Goal: Task Accomplishment & Management: Use online tool/utility

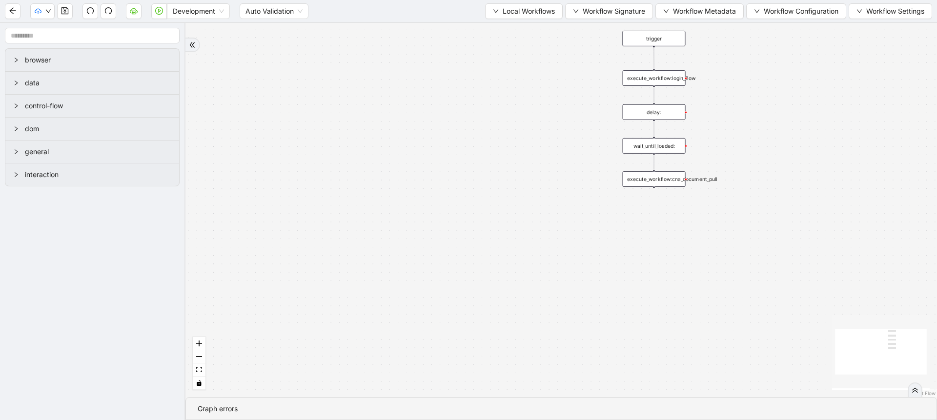
click at [540, 13] on span "Local Workflows" at bounding box center [529, 11] width 52 height 11
click at [521, 26] on span "Select" at bounding box center [518, 30] width 63 height 11
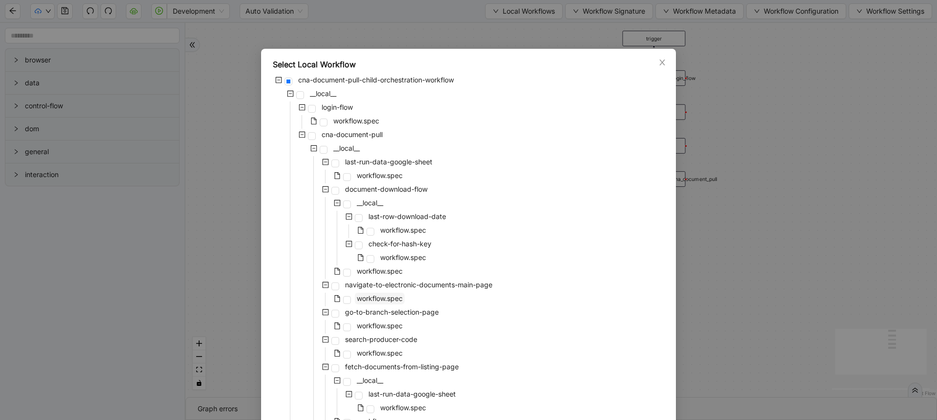
click at [386, 301] on span "workflow.spec" at bounding box center [380, 298] width 46 height 8
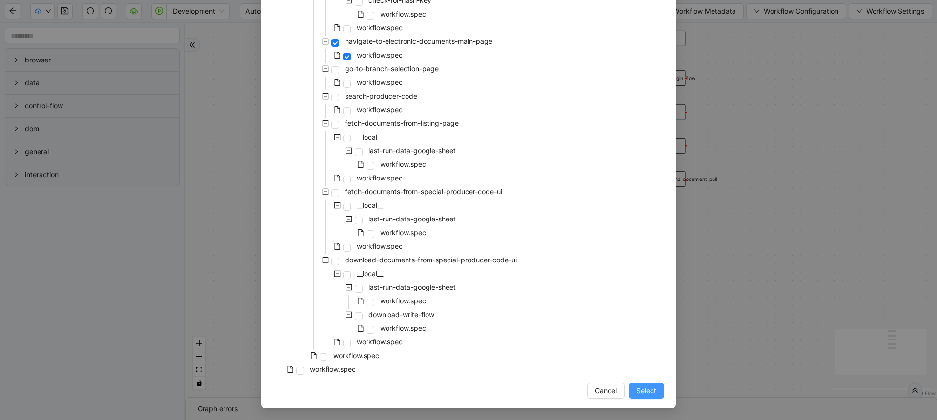
click at [651, 393] on span "Select" at bounding box center [646, 390] width 20 height 11
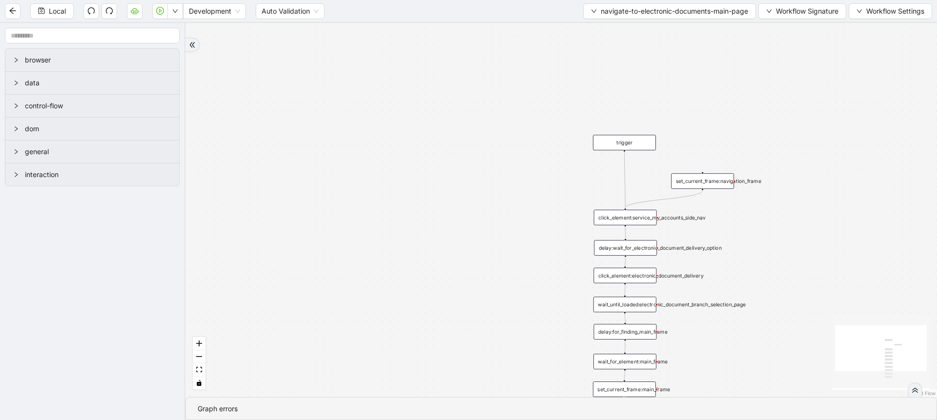
drag, startPoint x: 611, startPoint y: 330, endPoint x: 486, endPoint y: 178, distance: 196.9
click at [486, 178] on div "trigger click_element:electronic_document_delivery set_current_frame:main_frame…" at bounding box center [560, 210] width 751 height 374
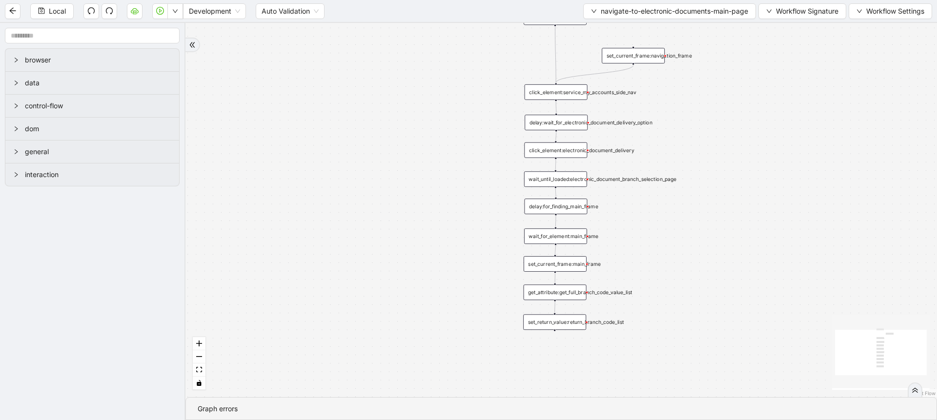
drag, startPoint x: 487, startPoint y: 316, endPoint x: 412, endPoint y: 161, distance: 172.2
click at [412, 161] on div "trigger click_element:electronic_document_delivery set_current_frame:main_frame…" at bounding box center [560, 210] width 751 height 374
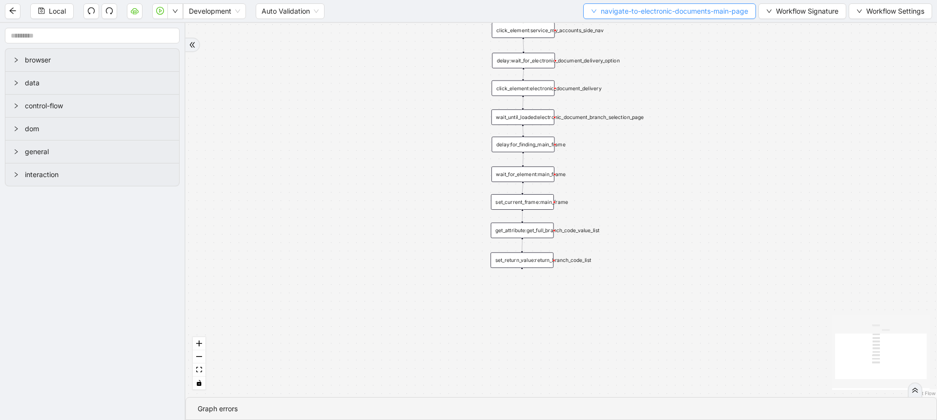
click at [615, 16] on button "navigate-to-electronic-documents-main-page" at bounding box center [669, 11] width 173 height 16
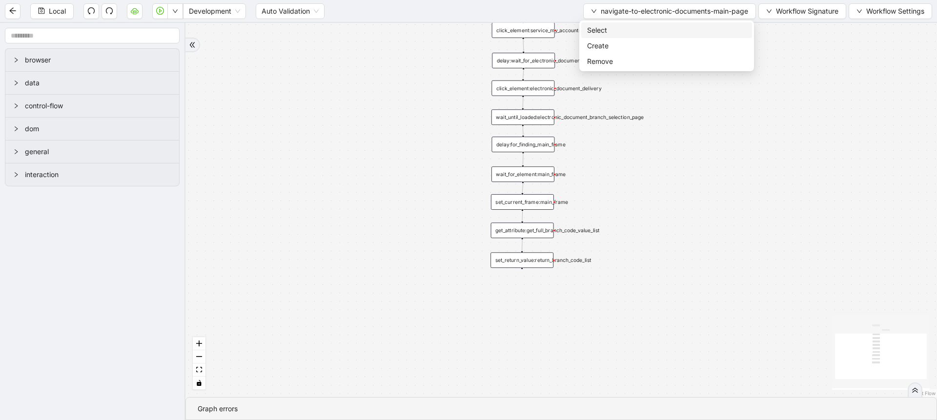
click at [604, 31] on span "Select" at bounding box center [666, 30] width 159 height 11
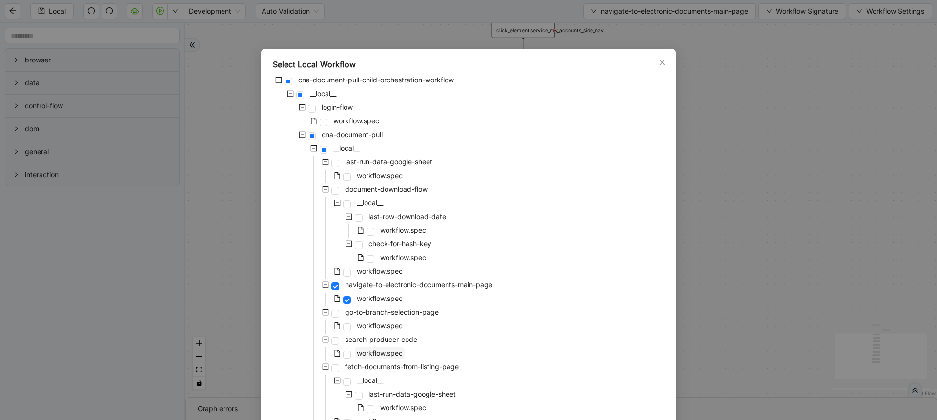
click at [382, 355] on span "workflow.spec" at bounding box center [380, 353] width 46 height 8
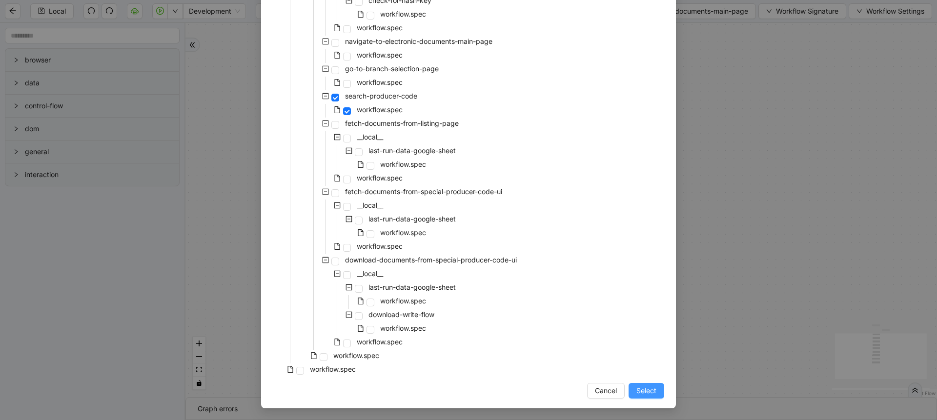
click at [636, 385] on span "Select" at bounding box center [646, 390] width 20 height 11
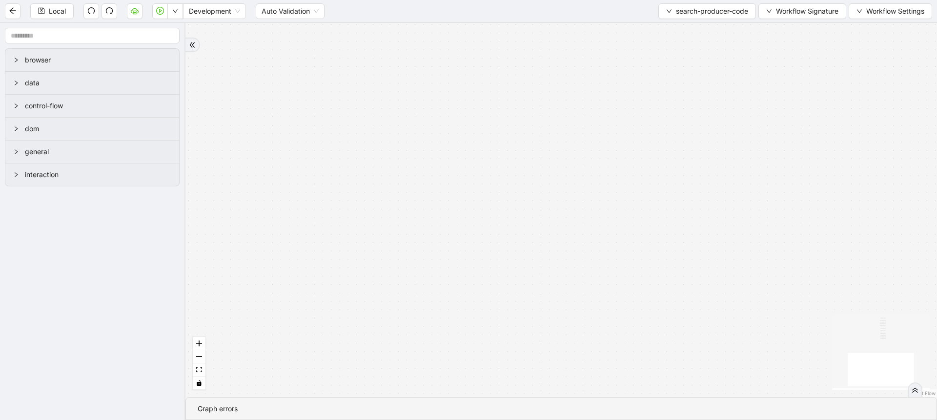
click at [205, 367] on div "trigger delay:to_complete_search click_element:go__0 wait_for_element:go__0 set…" at bounding box center [560, 210] width 751 height 374
click at [202, 368] on button "fit view" at bounding box center [199, 370] width 13 height 13
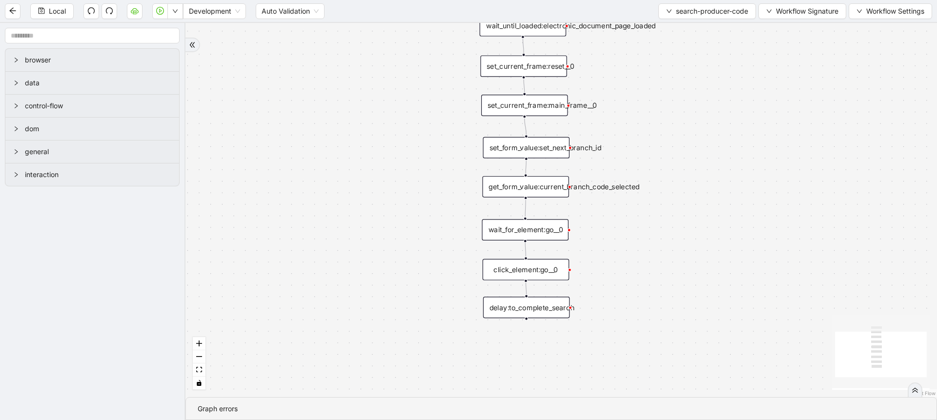
drag, startPoint x: 330, startPoint y: 283, endPoint x: 293, endPoint y: 221, distance: 72.0
click at [293, 221] on div "trigger delay:to_complete_search click_element:go__0 wait_for_element:go__0 set…" at bounding box center [560, 210] width 751 height 374
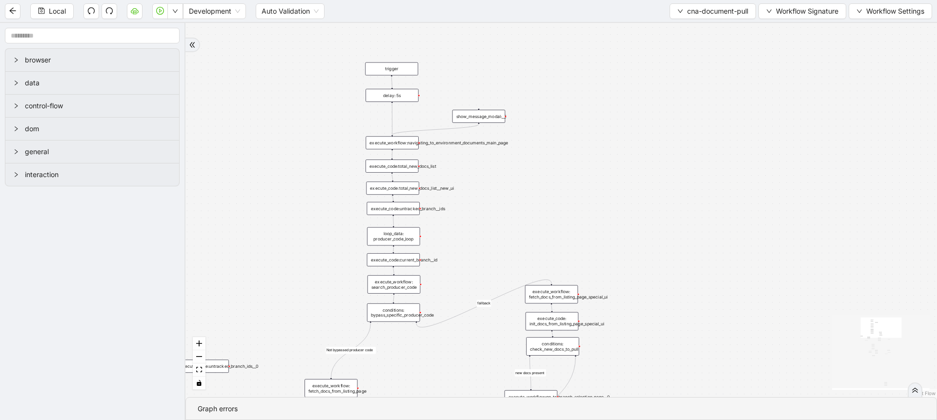
drag, startPoint x: 510, startPoint y: 106, endPoint x: 487, endPoint y: 183, distance: 80.3
click at [487, 183] on div "is_No_Docs_Fetched Not bypassed producer code fallback loopFrom fallback new do…" at bounding box center [560, 210] width 751 height 374
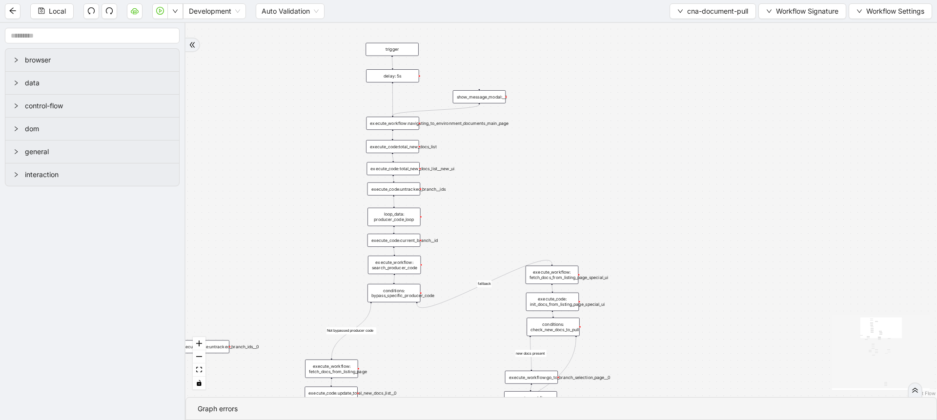
drag, startPoint x: 513, startPoint y: 239, endPoint x: 514, endPoint y: 219, distance: 19.5
click at [514, 219] on div "is_No_Docs_Fetched Not bypassed producer code fallback loopFrom fallback new do…" at bounding box center [560, 210] width 751 height 374
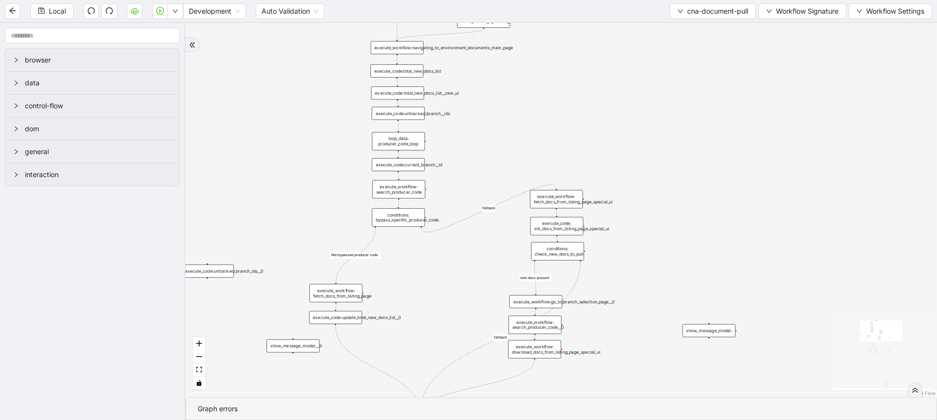
drag, startPoint x: 475, startPoint y: 214, endPoint x: 479, endPoint y: 139, distance: 75.8
click at [479, 139] on div "is_No_Docs_Fetched Not bypassed producer code fallback loopFrom fallback new do…" at bounding box center [560, 210] width 751 height 374
click at [560, 197] on div "execute_workflow: fetch_docs_from_listing_page_special_ui" at bounding box center [556, 199] width 53 height 19
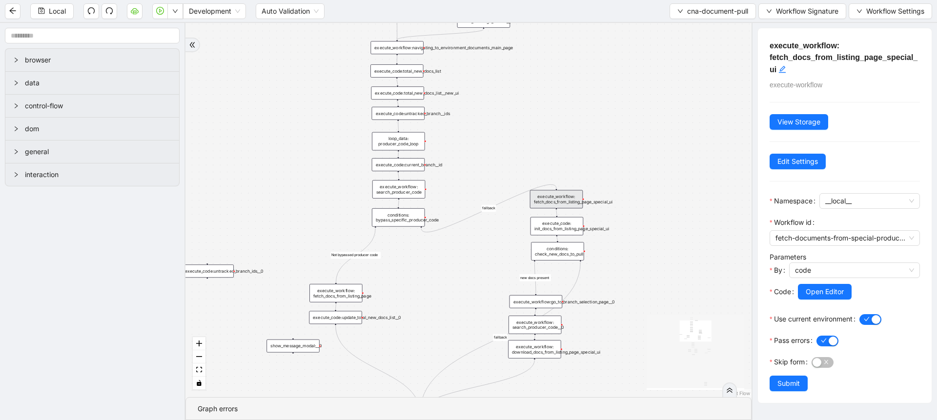
click at [350, 289] on div "execute_workflow: fetch_docs_from_listing_page" at bounding box center [335, 293] width 53 height 19
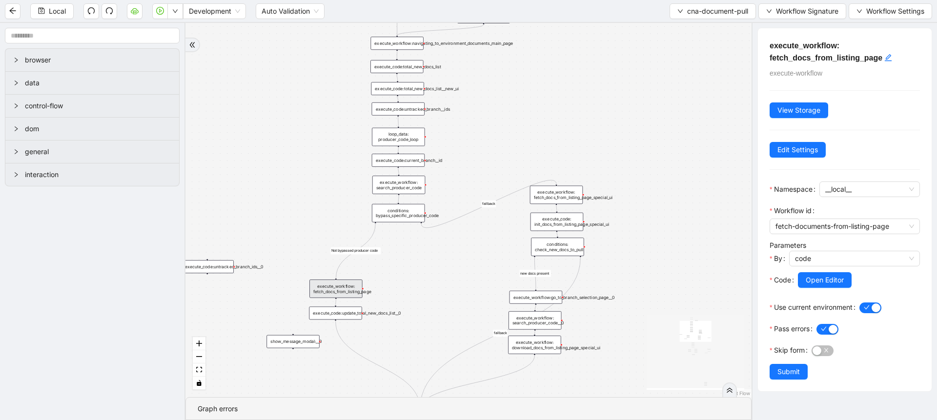
drag, startPoint x: 438, startPoint y: 306, endPoint x: 438, endPoint y: 300, distance: 5.9
click at [438, 300] on div "is_No_Docs_Fetched Not bypassed producer code fallback loopFrom fallback new do…" at bounding box center [468, 210] width 566 height 374
click at [683, 2] on div "Local Development Auto Validation cna-document-pull Workflow Signature Workflow…" at bounding box center [468, 11] width 937 height 22
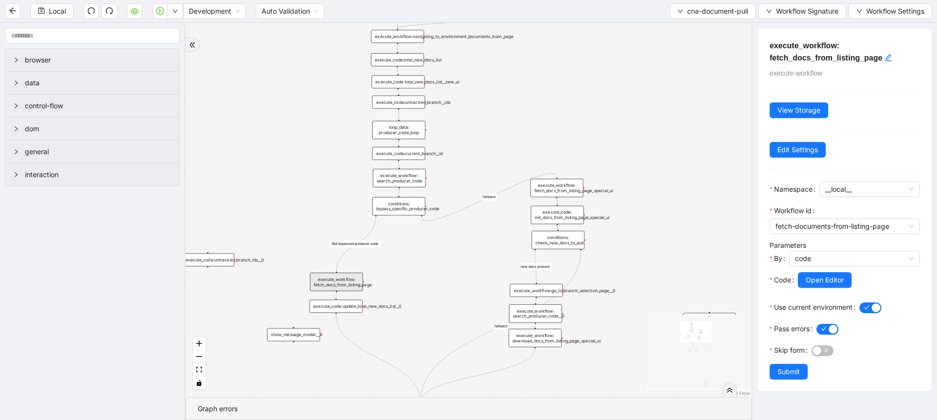
drag, startPoint x: 461, startPoint y: 315, endPoint x: 461, endPoint y: 310, distance: 5.4
click at [461, 310] on div "is_No_Docs_Fetched Not bypassed producer code fallback loopFrom fallback new do…" at bounding box center [468, 210] width 566 height 374
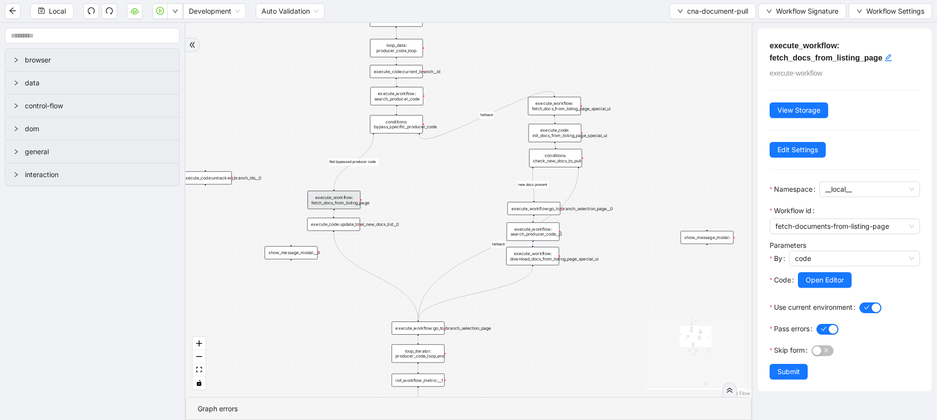
drag, startPoint x: 586, startPoint y: 390, endPoint x: 583, endPoint y: 303, distance: 87.4
click at [583, 303] on div "is_No_Docs_Fetched Not bypassed producer code fallback loopFrom fallback new do…" at bounding box center [468, 210] width 566 height 374
click at [677, 9] on icon "down" at bounding box center [680, 11] width 6 height 6
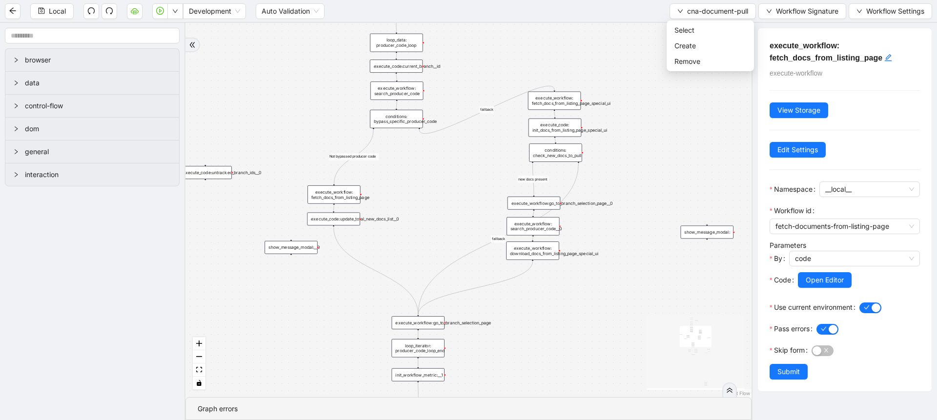
click at [540, 253] on div "execute_workflow: download_docs_from_listing_page_special_ui" at bounding box center [532, 251] width 53 height 19
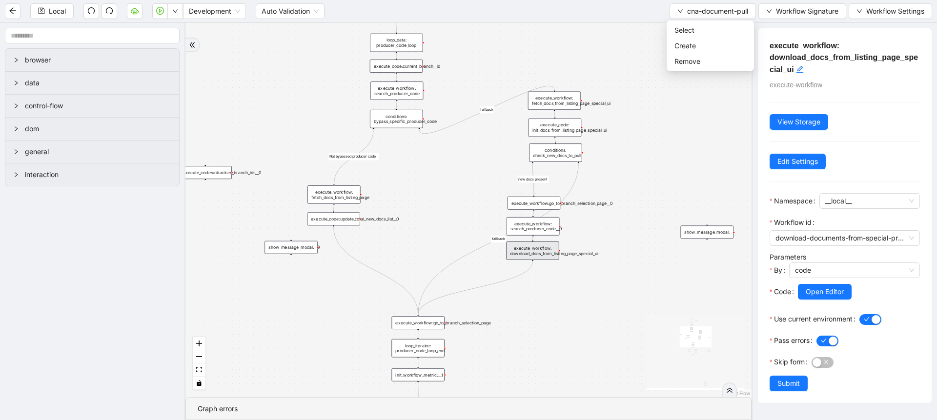
click at [540, 253] on div "execute_workflow: download_docs_from_listing_page_special_ui" at bounding box center [532, 251] width 53 height 19
click at [683, 29] on span "Select" at bounding box center [710, 30] width 72 height 11
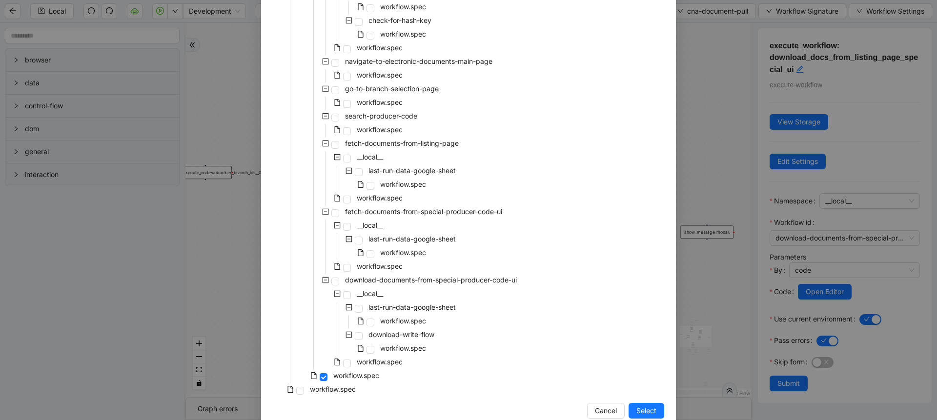
scroll to position [228, 0]
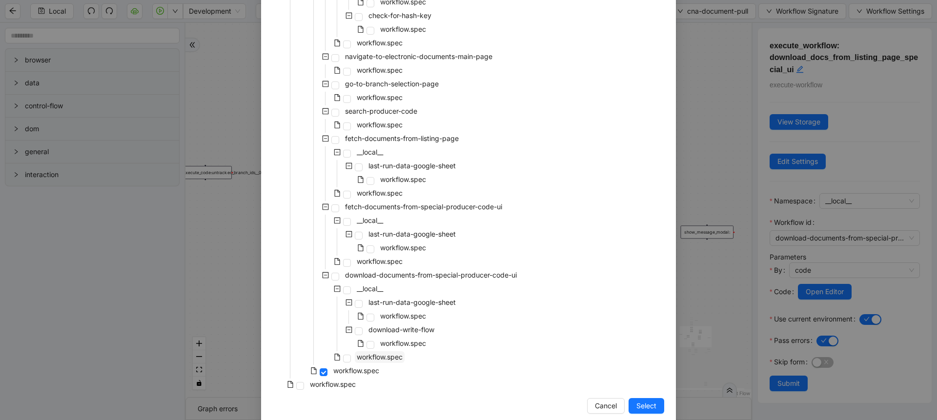
click at [380, 362] on span "workflow.spec" at bounding box center [380, 357] width 50 height 12
click at [636, 405] on span "Select" at bounding box center [646, 406] width 20 height 11
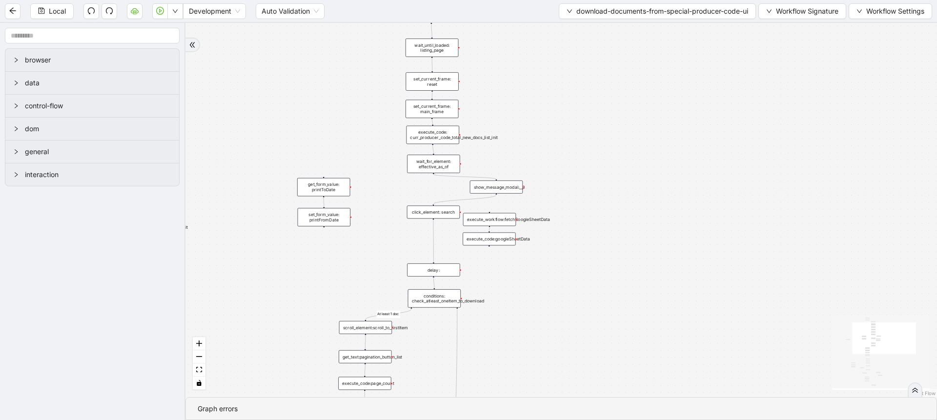
drag, startPoint x: 609, startPoint y: 75, endPoint x: 553, endPoint y: 79, distance: 56.3
click at [553, 79] on div "loopFrom At least 1 doc exitFrom newEntry fallback fallback trigger loop_data:t…" at bounding box center [560, 210] width 751 height 374
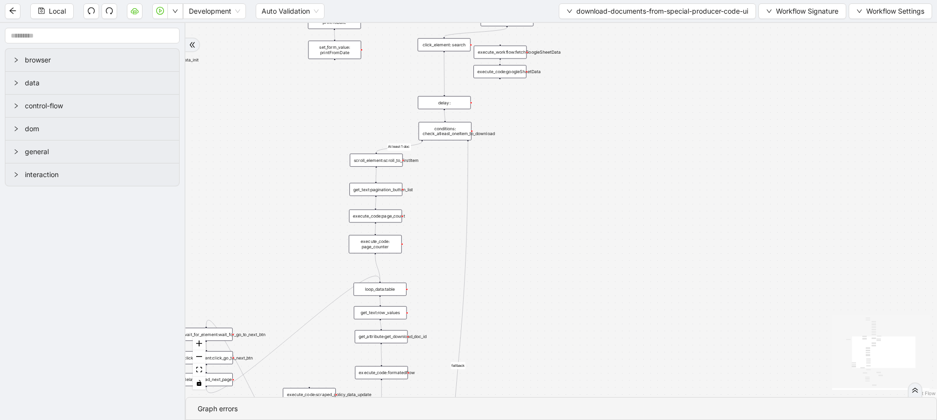
drag, startPoint x: 545, startPoint y: 283, endPoint x: 557, endPoint y: 115, distance: 167.8
click at [557, 115] on div "loopFrom At least 1 doc exitFrom newEntry fallback fallback trigger loop_data:t…" at bounding box center [560, 210] width 751 height 374
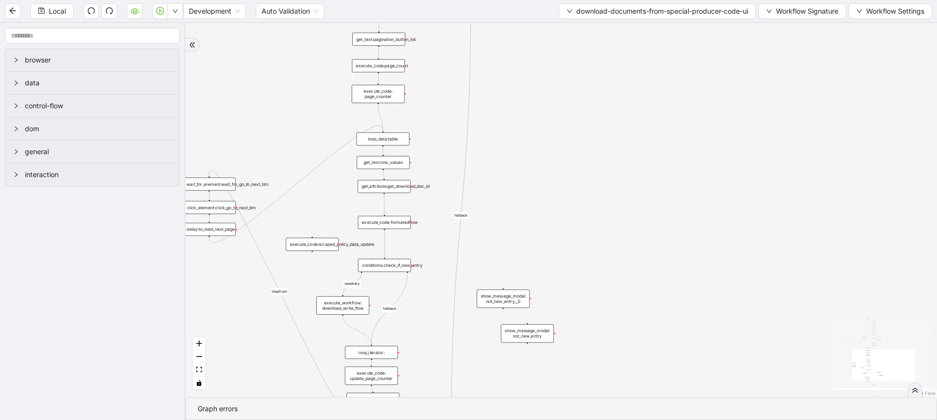
drag, startPoint x: 555, startPoint y: 271, endPoint x: 555, endPoint y: 152, distance: 119.1
click at [555, 152] on div "loopFrom At least 1 doc exitFrom newEntry fallback fallback trigger loop_data:t…" at bounding box center [560, 210] width 751 height 374
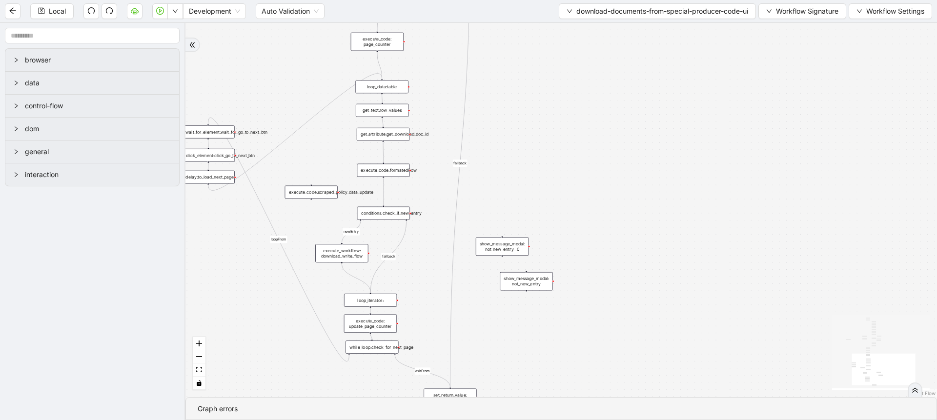
drag, startPoint x: 578, startPoint y: 222, endPoint x: 579, endPoint y: 148, distance: 74.2
click at [579, 148] on div "loopFrom At least 1 doc exitFrom newEntry fallback fallback trigger loop_data:t…" at bounding box center [560, 210] width 751 height 374
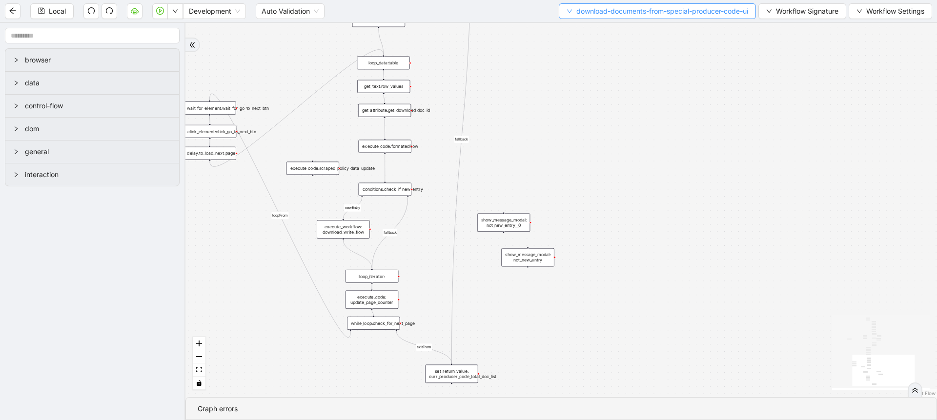
click at [652, 15] on span "download-documents-from-special-producer-code-ui" at bounding box center [662, 11] width 172 height 11
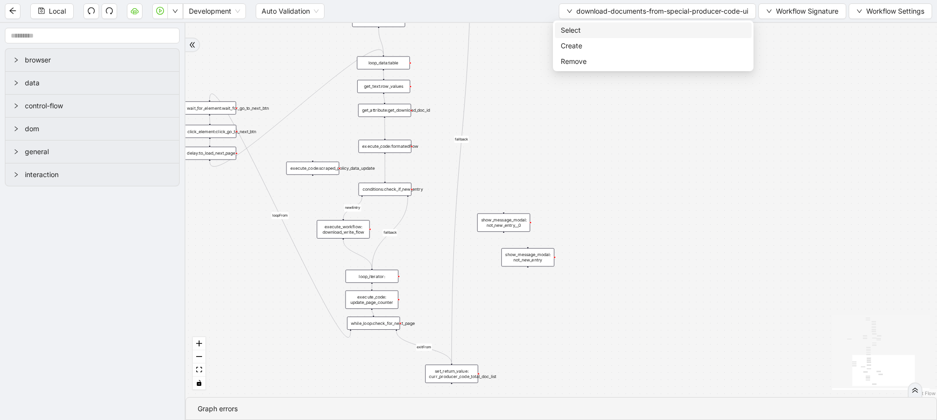
click at [605, 29] on span "Select" at bounding box center [653, 30] width 185 height 11
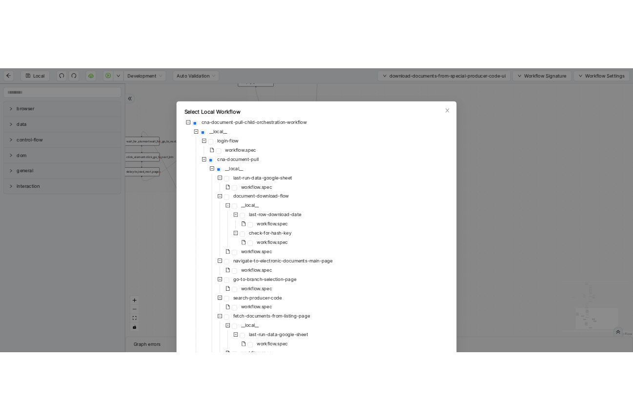
scroll to position [243, 0]
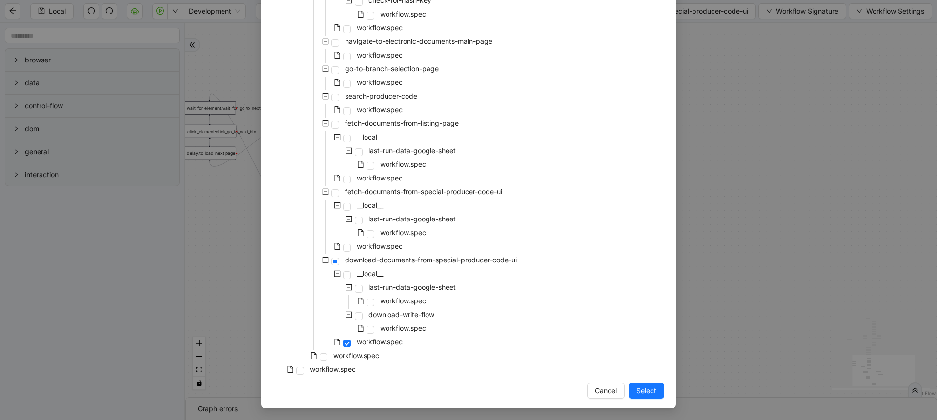
click at [369, 362] on div "workflow.spec" at bounding box center [327, 357] width 108 height 14
click at [367, 361] on span "workflow.spec" at bounding box center [356, 356] width 50 height 12
click at [630, 392] on button "Select" at bounding box center [646, 391] width 36 height 16
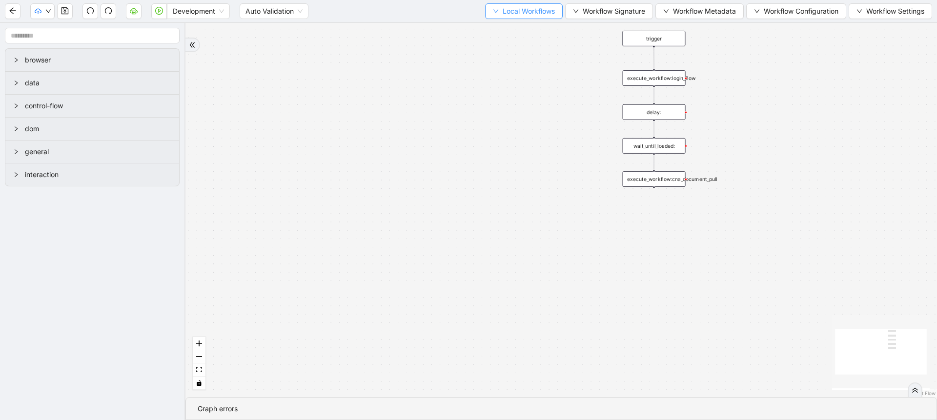
click at [530, 5] on button "Local Workflows" at bounding box center [524, 11] width 78 height 16
click at [524, 28] on span "Select" at bounding box center [518, 30] width 63 height 11
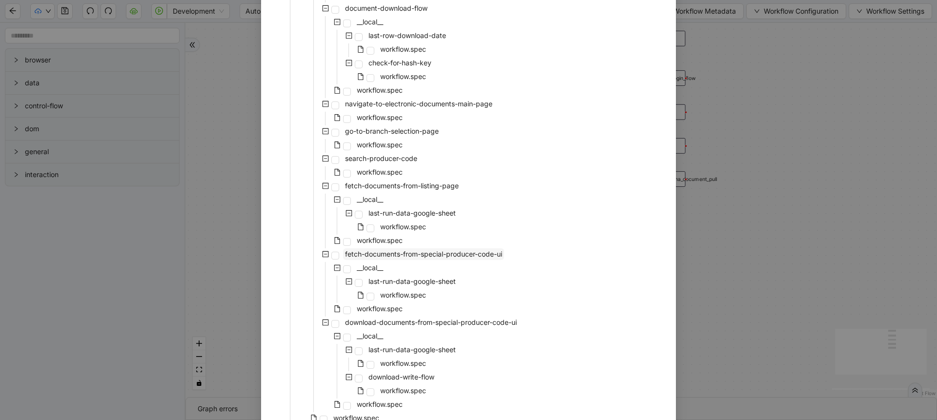
scroll to position [243, 0]
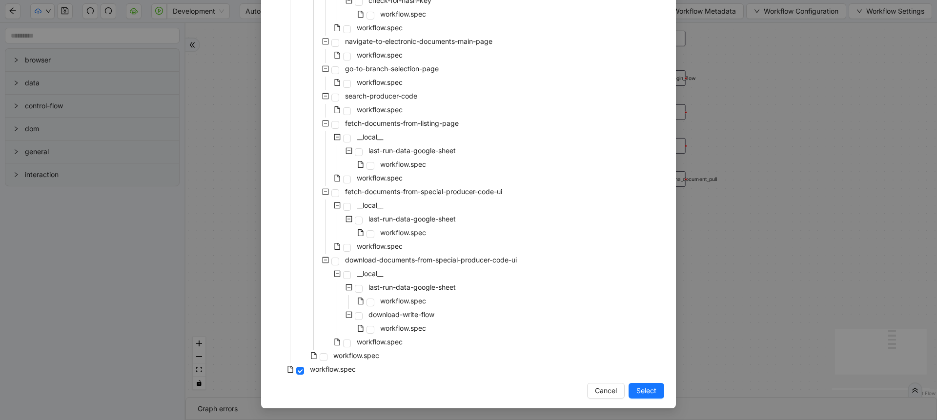
click at [384, 185] on div "workflow.spec" at bounding box center [339, 179] width 132 height 14
click at [379, 179] on span "workflow.spec" at bounding box center [380, 178] width 46 height 8
click at [639, 391] on span "Select" at bounding box center [646, 390] width 20 height 11
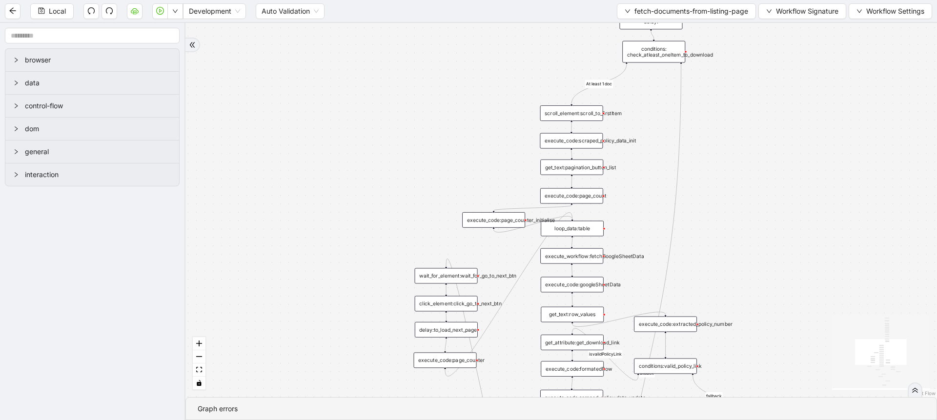
drag, startPoint x: 421, startPoint y: 132, endPoint x: 227, endPoint y: 209, distance: 208.8
click at [227, 209] on div "fallback At least 1 doc newEntry exitFrom fallback isvalidPolicyLink fallback f…" at bounding box center [560, 210] width 751 height 374
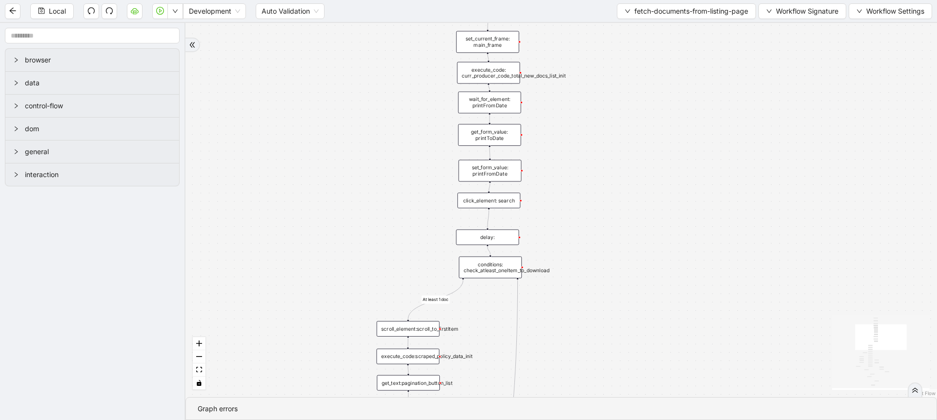
drag, startPoint x: 827, startPoint y: 162, endPoint x: 708, endPoint y: 393, distance: 259.5
click at [708, 393] on div "fallback At least 1 doc newEntry exitFrom fallback isvalidPolicyLink fallback f…" at bounding box center [560, 210] width 751 height 374
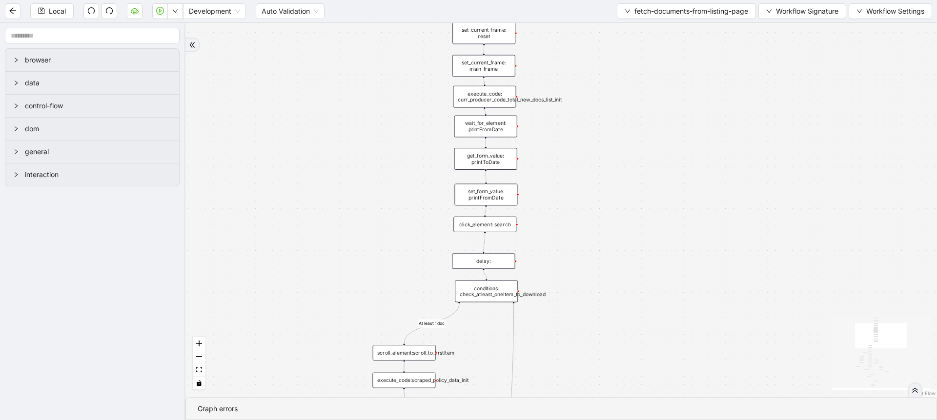
drag, startPoint x: 704, startPoint y: 183, endPoint x: 700, endPoint y: 149, distance: 34.9
click at [700, 149] on div "fallback At least 1 doc newEntry exitFrom fallback isvalidPolicyLink fallback f…" at bounding box center [560, 210] width 751 height 374
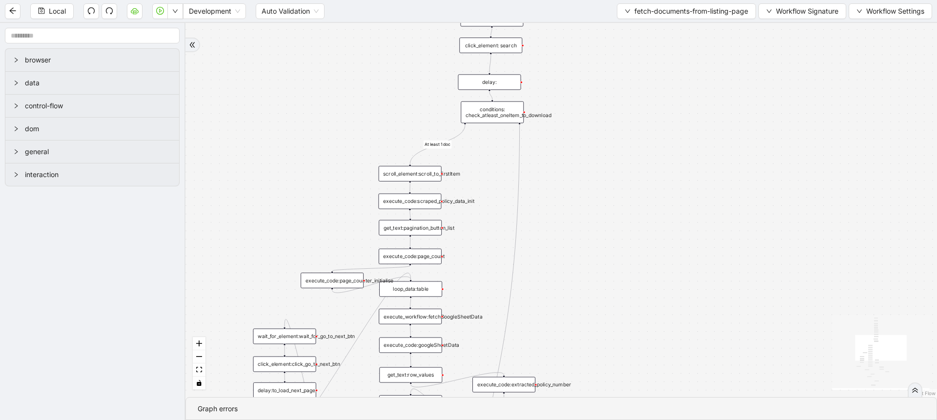
drag, startPoint x: 665, startPoint y: 301, endPoint x: 670, endPoint y: 154, distance: 147.0
click at [670, 154] on div "fallback At least 1 doc newEntry exitFrom fallback isvalidPolicyLink fallback f…" at bounding box center [560, 210] width 751 height 374
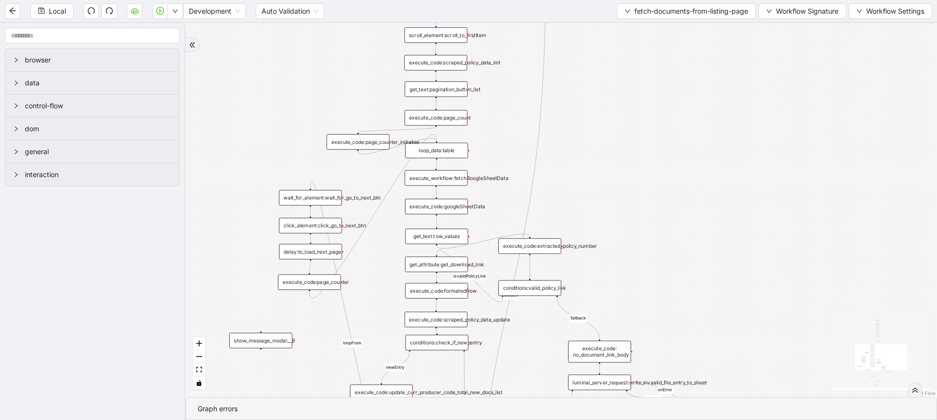
drag, startPoint x: 654, startPoint y: 288, endPoint x: 678, endPoint y: 159, distance: 131.0
click at [678, 159] on div "fallback At least 1 doc newEntry exitFrom fallback isvalidPolicyLink fallback f…" at bounding box center [560, 210] width 751 height 374
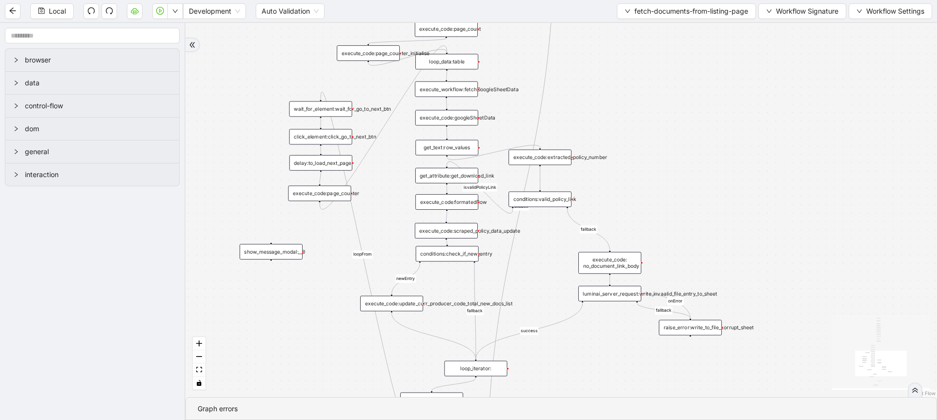
drag, startPoint x: 643, startPoint y: 278, endPoint x: 655, endPoint y: 188, distance: 90.1
click at [655, 188] on div "fallback At least 1 doc newEntry exitFrom fallback isvalidPolicyLink fallback f…" at bounding box center [560, 210] width 751 height 374
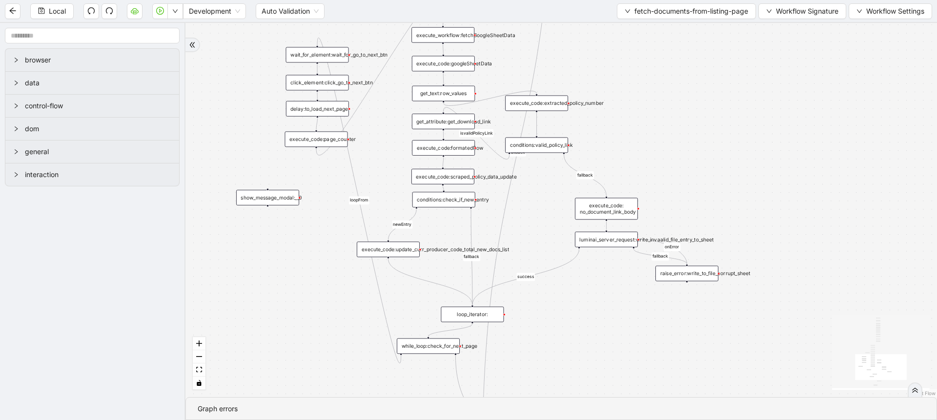
drag, startPoint x: 385, startPoint y: 216, endPoint x: 383, endPoint y: 162, distance: 54.2
click at [383, 162] on div "fallback At least 1 doc newEntry exitFrom fallback isvalidPolicyLink fallback f…" at bounding box center [560, 210] width 751 height 374
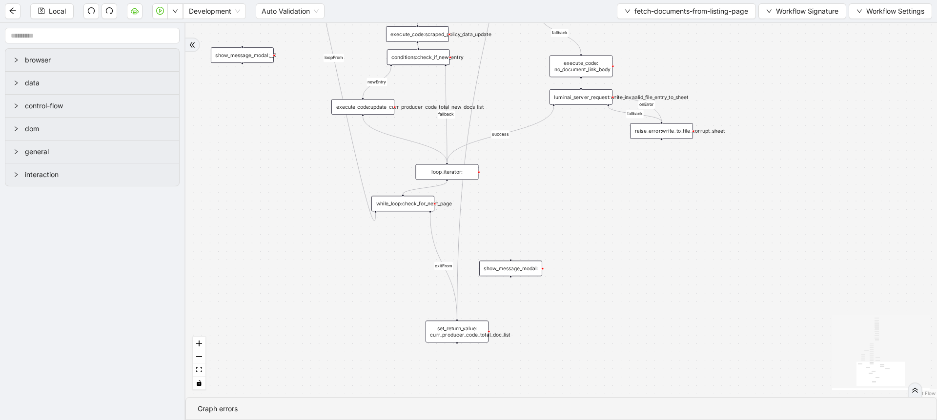
drag, startPoint x: 331, startPoint y: 343, endPoint x: 305, endPoint y: 201, distance: 144.9
click at [305, 201] on div "fallback At least 1 doc newEntry exitFrom fallback isvalidPolicyLink fallback f…" at bounding box center [560, 210] width 751 height 374
click at [634, 11] on span "fetch-documents-from-listing-page" at bounding box center [691, 11] width 114 height 11
click at [632, 34] on span "Select" at bounding box center [683, 30] width 125 height 11
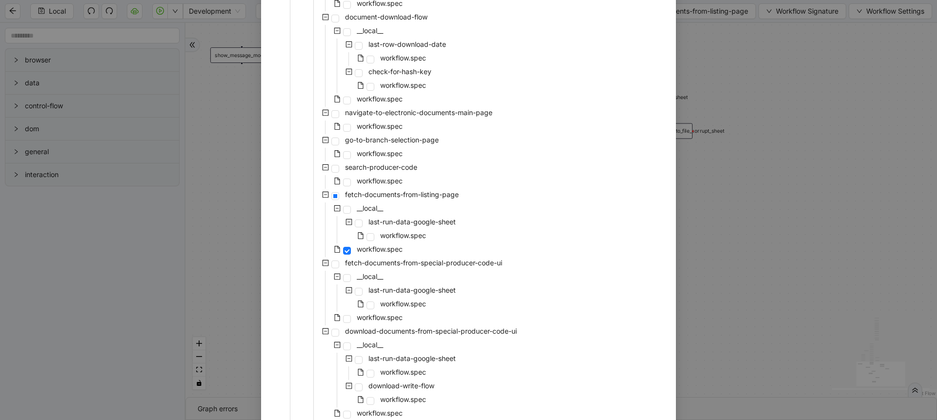
scroll to position [178, 0]
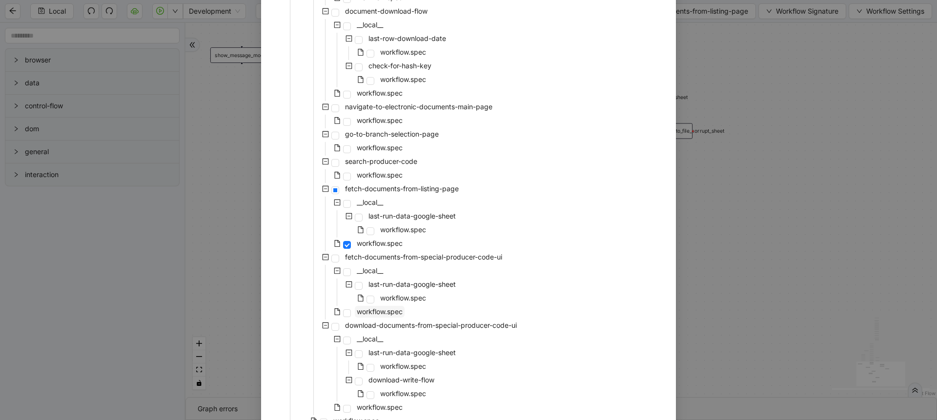
click at [371, 311] on span "workflow.spec" at bounding box center [380, 311] width 46 height 8
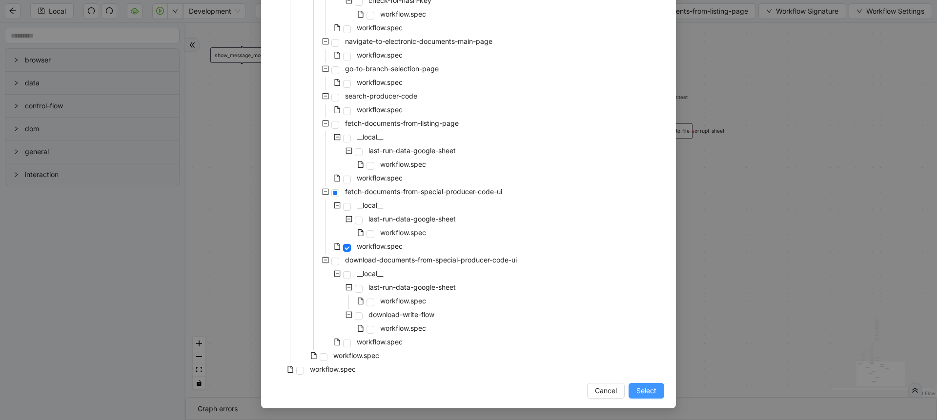
click at [640, 388] on span "Select" at bounding box center [646, 390] width 20 height 11
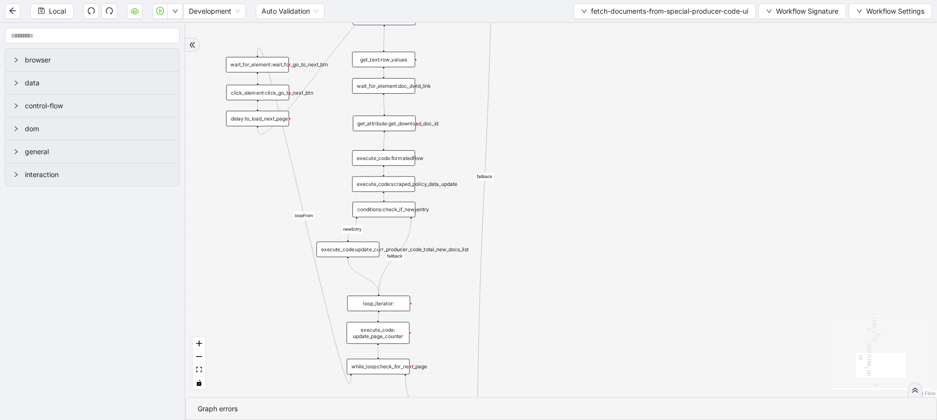
drag, startPoint x: 615, startPoint y: 150, endPoint x: 601, endPoint y: 255, distance: 105.8
click at [601, 255] on div "fallback loopFrom At least 1 doc newEntry exitFrom fallback trigger loop_data:t…" at bounding box center [560, 210] width 751 height 374
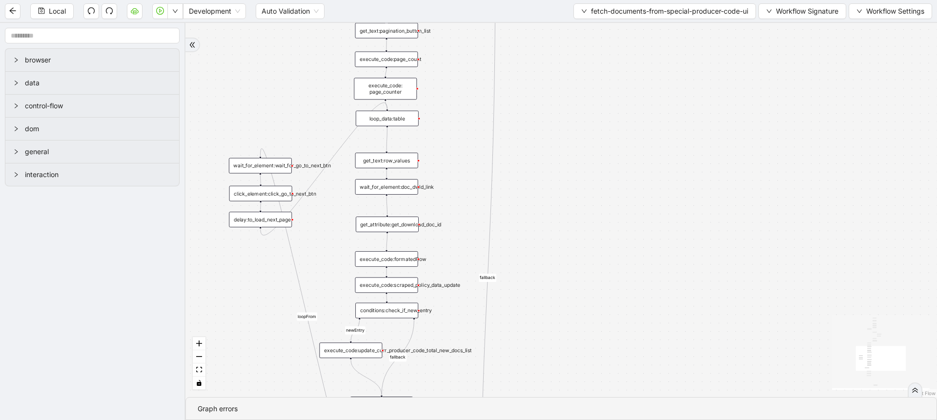
drag, startPoint x: 600, startPoint y: 174, endPoint x: 574, endPoint y: 349, distance: 177.1
click at [574, 349] on div "fallback loopFrom At least 1 doc newEntry exitFrom fallback trigger loop_data:t…" at bounding box center [560, 210] width 751 height 374
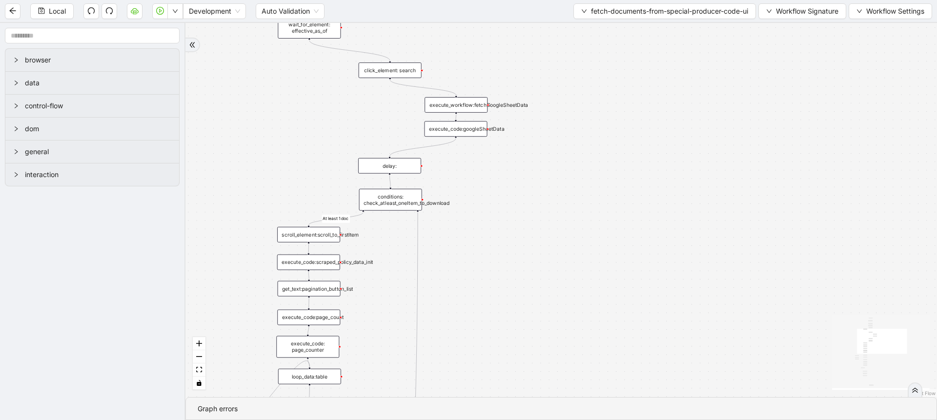
drag, startPoint x: 587, startPoint y: 117, endPoint x: 538, endPoint y: 301, distance: 190.3
click at [538, 301] on div "fallback loopFrom At least 1 doc newEntry exitFrom fallback trigger loop_data:t…" at bounding box center [560, 210] width 751 height 374
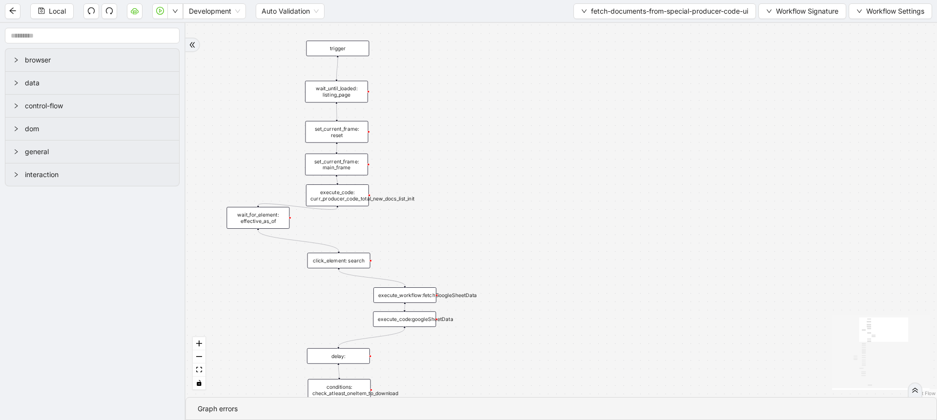
drag, startPoint x: 619, startPoint y: 89, endPoint x: 567, endPoint y: 282, distance: 199.3
click at [567, 282] on div "fallback loopFrom At least 1 doc newEntry exitFrom fallback trigger loop_data:t…" at bounding box center [560, 210] width 751 height 374
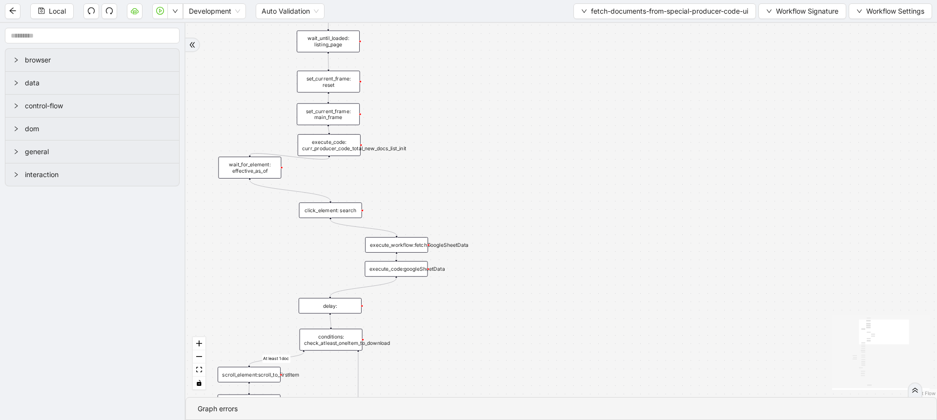
drag, startPoint x: 538, startPoint y: 192, endPoint x: 529, endPoint y: 130, distance: 62.5
click at [529, 130] on div "fallback loopFrom At least 1 doc newEntry exitFrom fallback trigger loop_data:t…" at bounding box center [560, 210] width 751 height 374
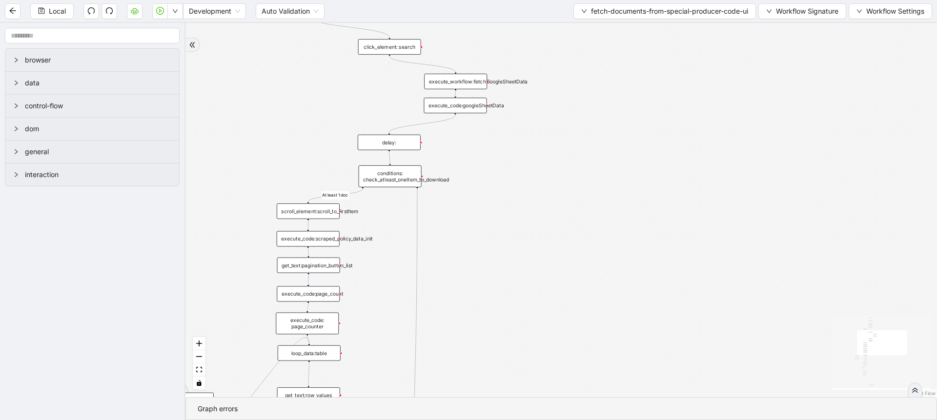
drag, startPoint x: 495, startPoint y: 315, endPoint x: 555, endPoint y: 162, distance: 165.2
click at [555, 162] on div "fallback loopFrom At least 1 doc newEntry exitFrom fallback trigger loop_data:t…" at bounding box center [560, 210] width 751 height 374
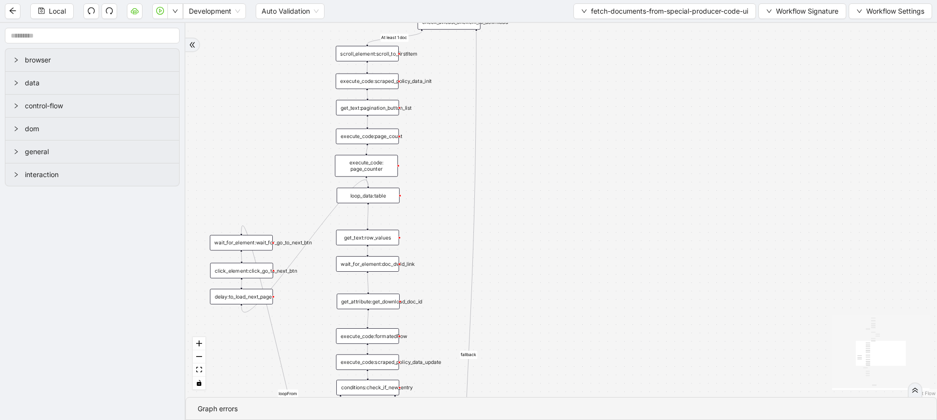
drag, startPoint x: 522, startPoint y: 293, endPoint x: 587, endPoint y: 117, distance: 188.0
click at [587, 117] on div "fallback loopFrom At least 1 doc newEntry exitFrom fallback trigger loop_data:t…" at bounding box center [560, 210] width 751 height 374
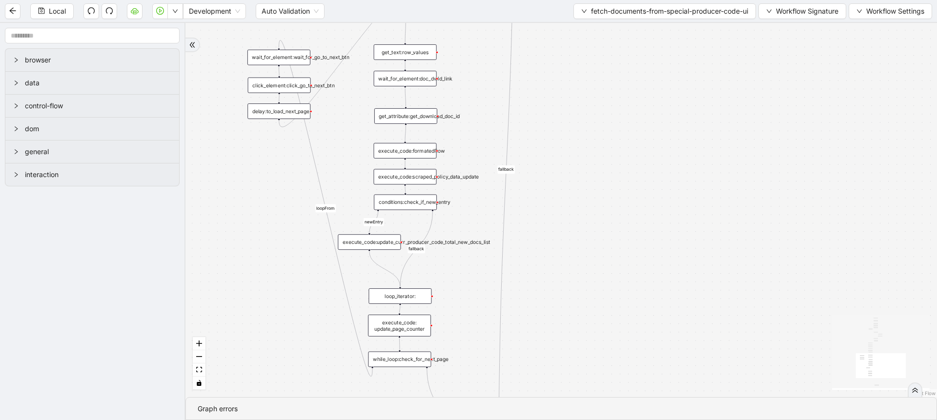
drag, startPoint x: 542, startPoint y: 286, endPoint x: 577, endPoint y: 111, distance: 178.7
click at [577, 111] on div "fallback loopFrom At least 1 doc newEntry exitFrom fallback trigger loop_data:t…" at bounding box center [560, 210] width 751 height 374
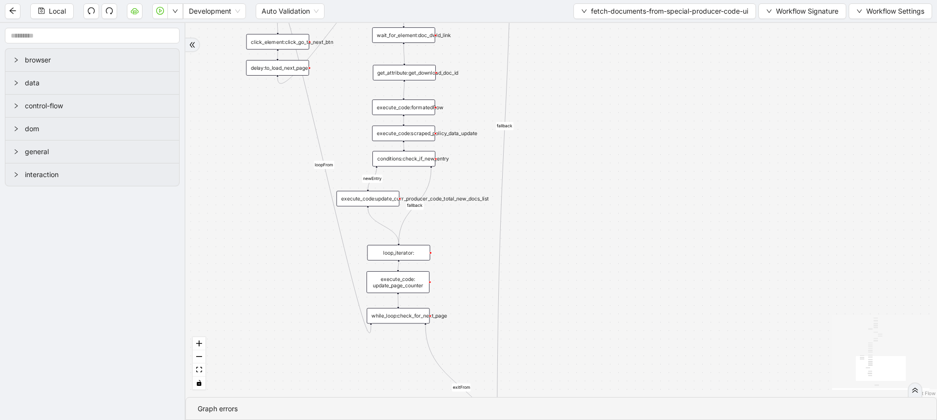
drag, startPoint x: 568, startPoint y: 249, endPoint x: 556, endPoint y: 144, distance: 105.2
click at [556, 144] on div "fallback loopFrom At least 1 doc newEntry exitFrom fallback trigger loop_data:t…" at bounding box center [560, 210] width 751 height 374
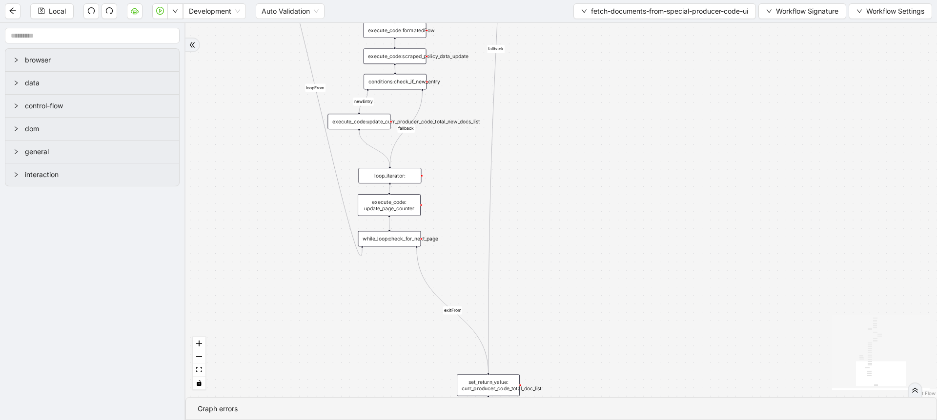
drag, startPoint x: 571, startPoint y: 250, endPoint x: 560, endPoint y: 192, distance: 58.7
click at [560, 192] on div "fallback loopFrom At least 1 doc newEntry exitFrom fallback trigger loop_data:t…" at bounding box center [560, 210] width 751 height 374
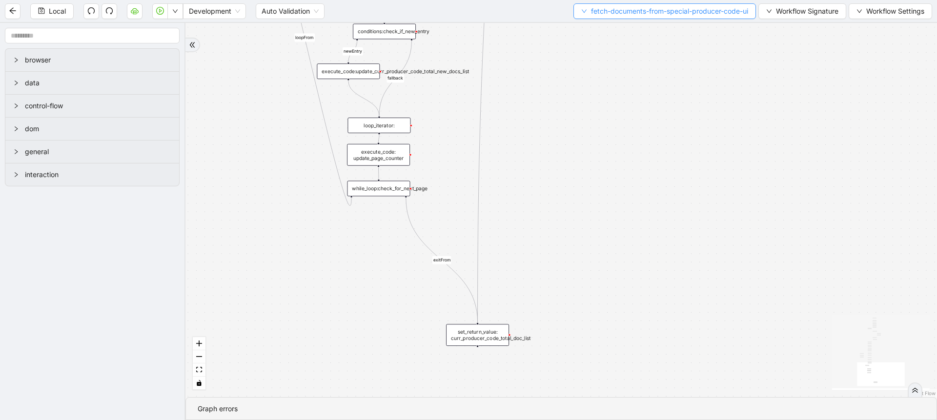
click at [667, 10] on span "fetch-documents-from-special-producer-code-ui" at bounding box center [669, 11] width 157 height 11
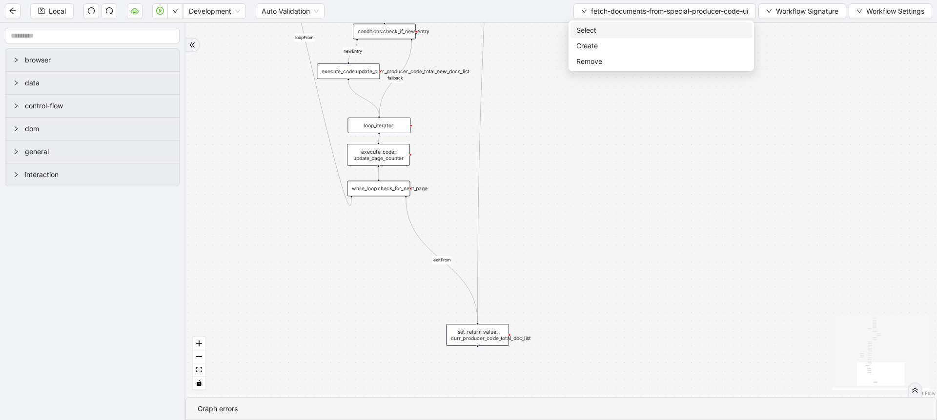
click at [600, 28] on span "Select" at bounding box center [661, 30] width 170 height 11
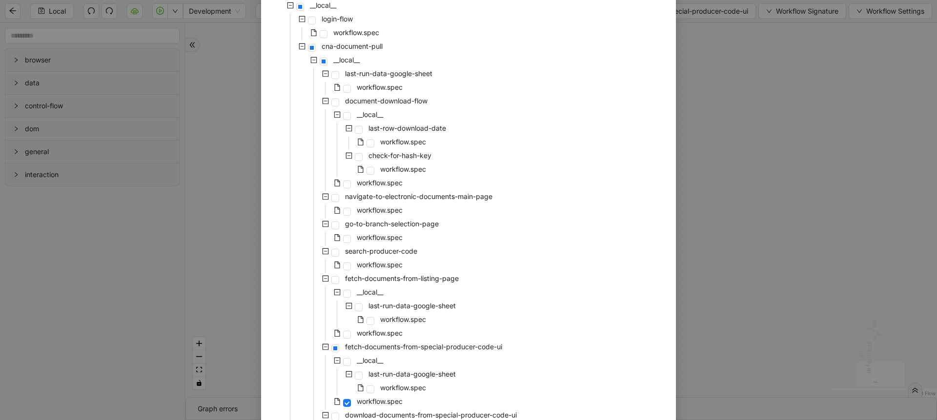
scroll to position [91, 0]
click at [385, 237] on span "workflow.spec" at bounding box center [380, 235] width 46 height 8
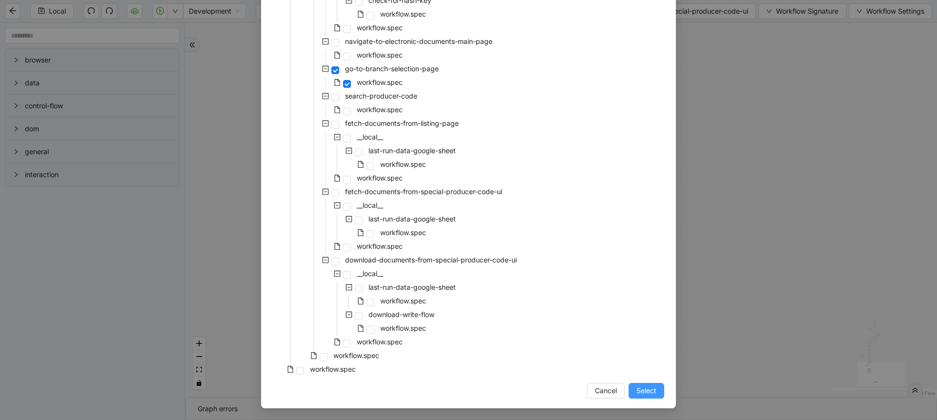
click at [643, 391] on span "Select" at bounding box center [646, 390] width 20 height 11
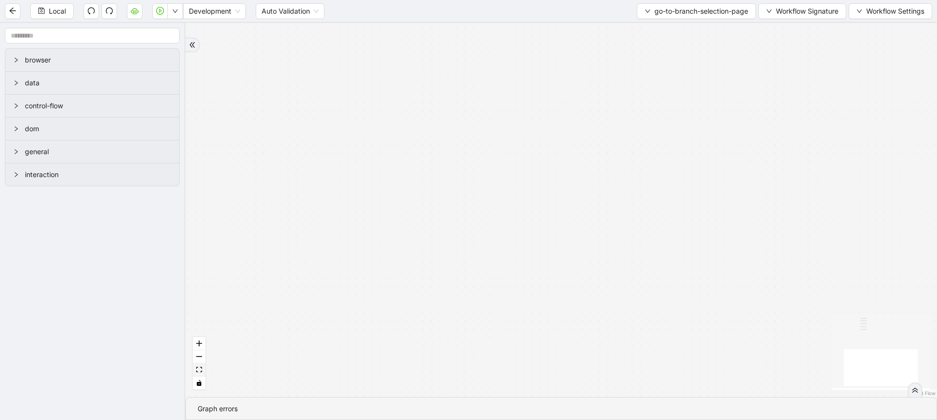
click at [196, 369] on icon "fit view" at bounding box center [199, 369] width 6 height 5
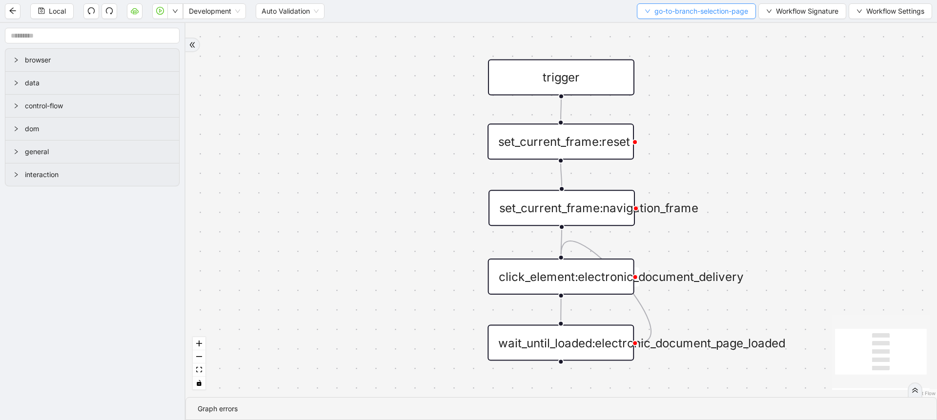
click at [647, 12] on button "go-to-branch-selection-page" at bounding box center [696, 11] width 119 height 16
click at [656, 23] on li "Select" at bounding box center [693, 30] width 117 height 16
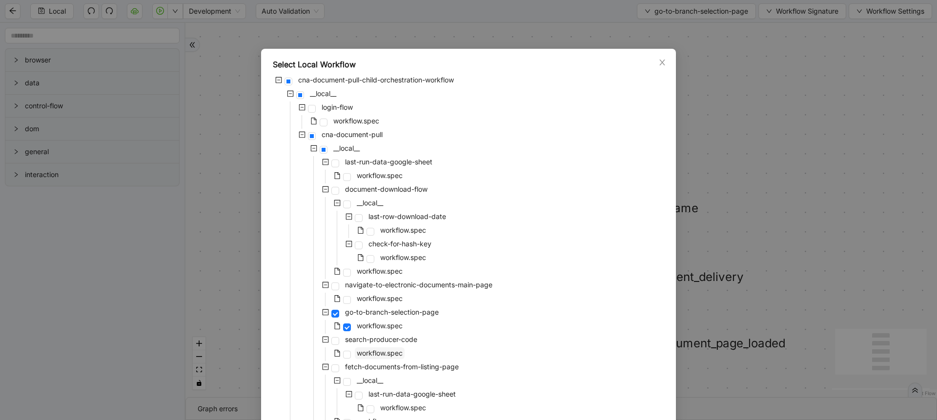
click at [394, 350] on span "workflow.spec" at bounding box center [380, 353] width 46 height 8
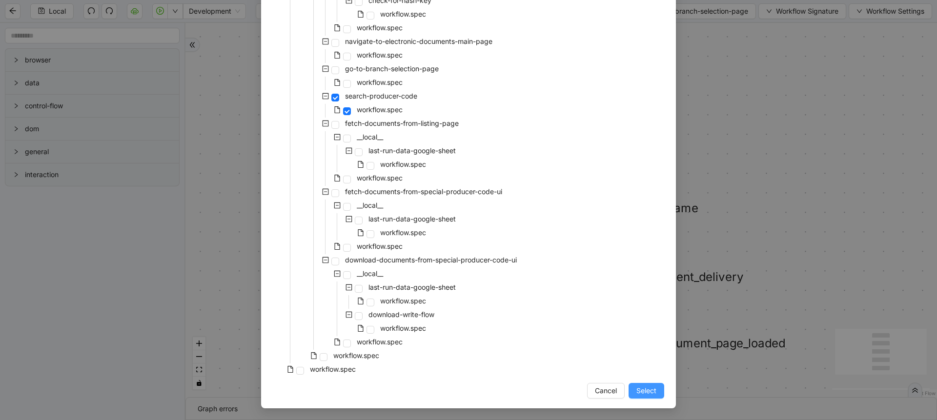
click at [648, 393] on span "Select" at bounding box center [646, 390] width 20 height 11
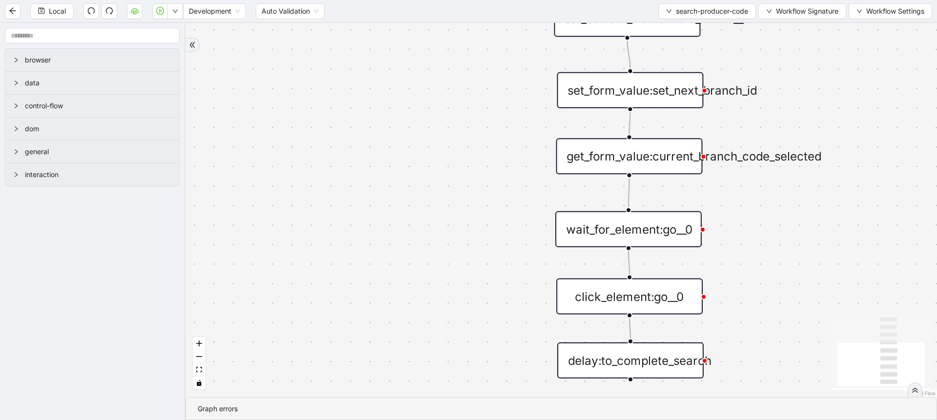
drag, startPoint x: 589, startPoint y: 336, endPoint x: 463, endPoint y: 389, distance: 137.6
click at [463, 389] on div "trigger delay:to_complete_search click_element:go__0 wait_for_element:go__0 set…" at bounding box center [560, 210] width 751 height 374
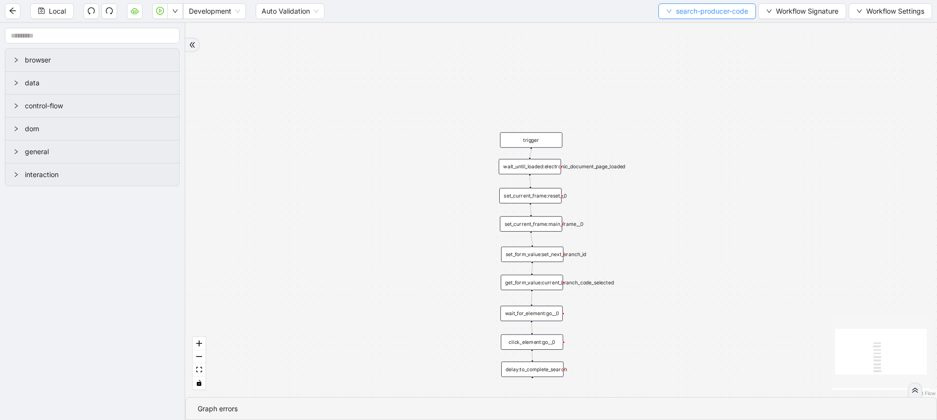
click at [678, 5] on button "search-producer-code" at bounding box center [707, 11] width 98 height 16
click at [675, 25] on span "Select" at bounding box center [704, 30] width 83 height 11
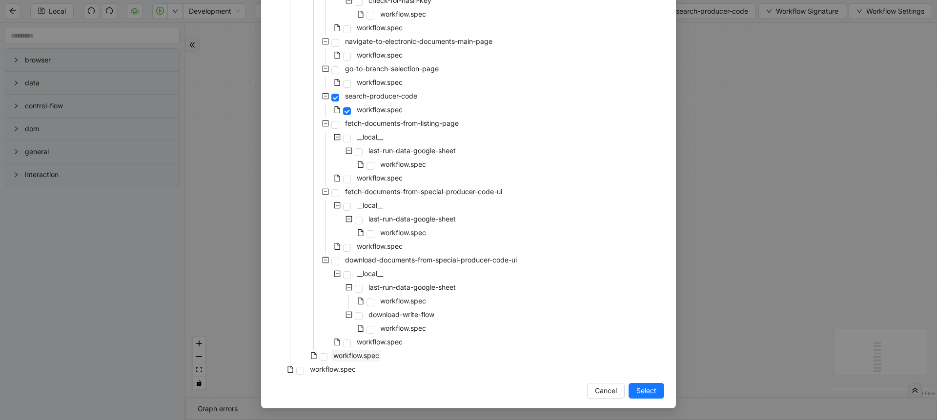
click at [373, 357] on span "workflow.spec" at bounding box center [356, 355] width 46 height 8
click at [639, 385] on button "Select" at bounding box center [646, 391] width 36 height 16
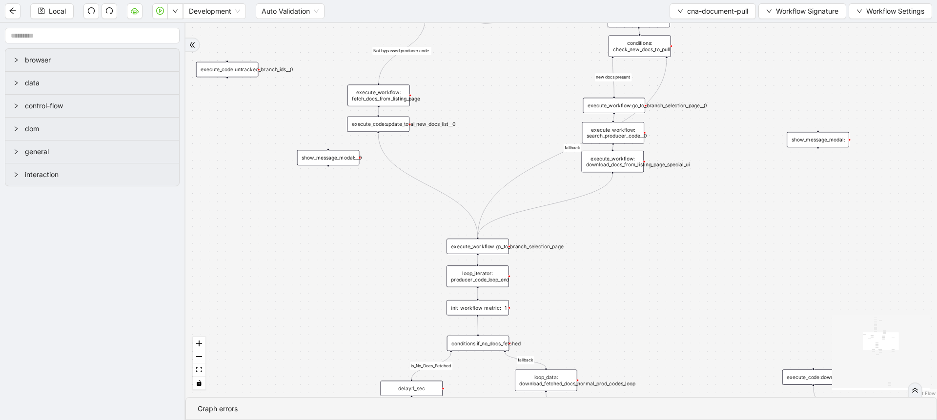
drag, startPoint x: 553, startPoint y: 303, endPoint x: 548, endPoint y: 284, distance: 19.2
click at [548, 284] on div "is_No_Docs_Fetched Not bypassed producer code fallback loopFrom fallback new do…" at bounding box center [560, 210] width 751 height 374
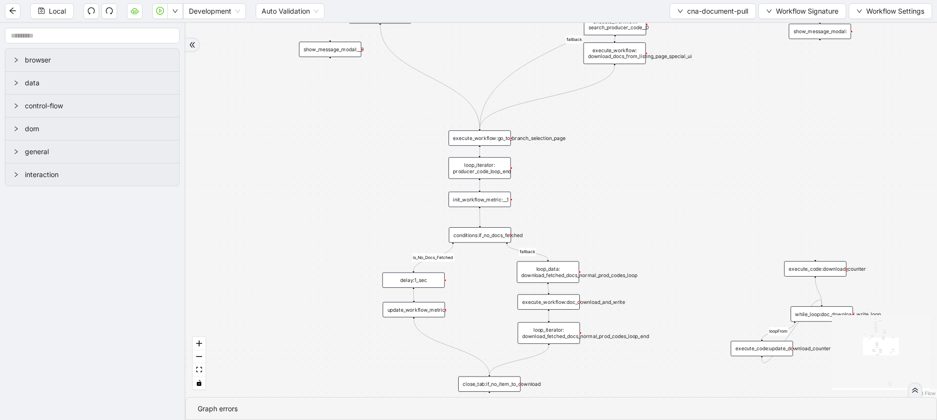
drag, startPoint x: 558, startPoint y: 295, endPoint x: 560, endPoint y: 186, distance: 108.8
click at [560, 186] on div "is_No_Docs_Fetched Not bypassed producer code fallback loopFrom fallback new do…" at bounding box center [560, 210] width 751 height 374
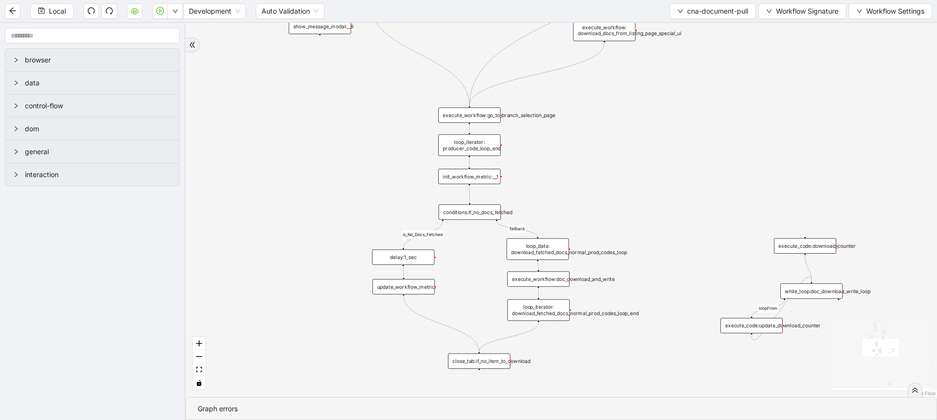
drag, startPoint x: 648, startPoint y: 229, endPoint x: 638, endPoint y: 206, distance: 25.1
click at [638, 206] on div "is_No_Docs_Fetched Not bypassed producer code fallback loopFrom fallback new do…" at bounding box center [560, 210] width 751 height 374
click at [685, 16] on button "cna-document-pull" at bounding box center [712, 11] width 86 height 16
click at [693, 34] on span "Select" at bounding box center [710, 30] width 72 height 11
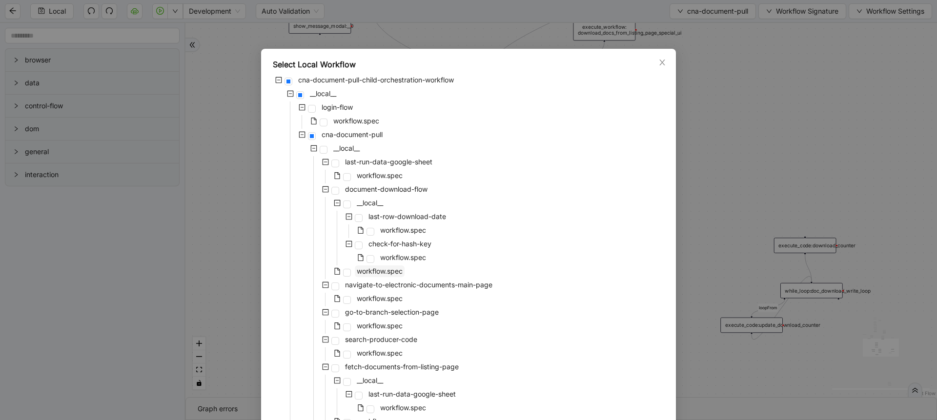
click at [378, 267] on span "workflow.spec" at bounding box center [380, 271] width 46 height 8
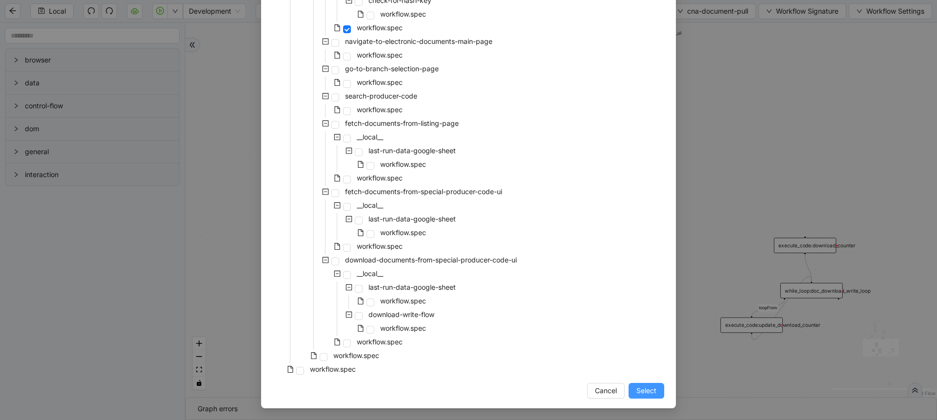
click at [657, 392] on button "Select" at bounding box center [646, 391] width 36 height 16
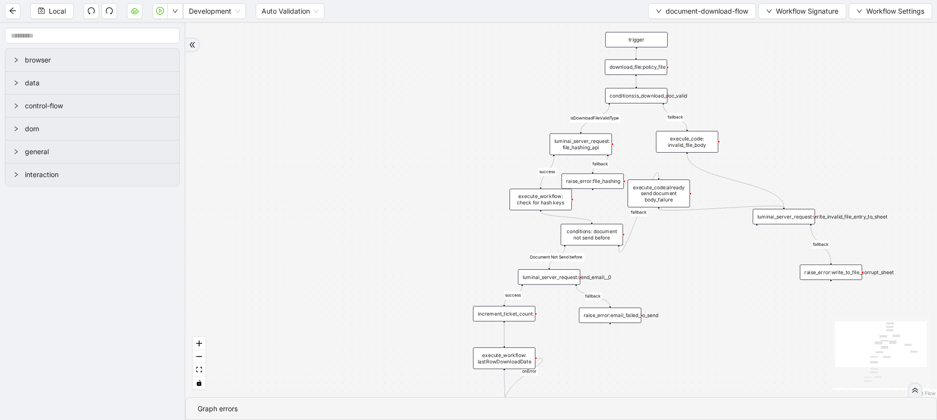
drag, startPoint x: 491, startPoint y: 241, endPoint x: 326, endPoint y: 353, distance: 199.5
click at [326, 353] on div "fallback fallback success success fallback isDownloadFileValidType fallback suc…" at bounding box center [560, 210] width 751 height 374
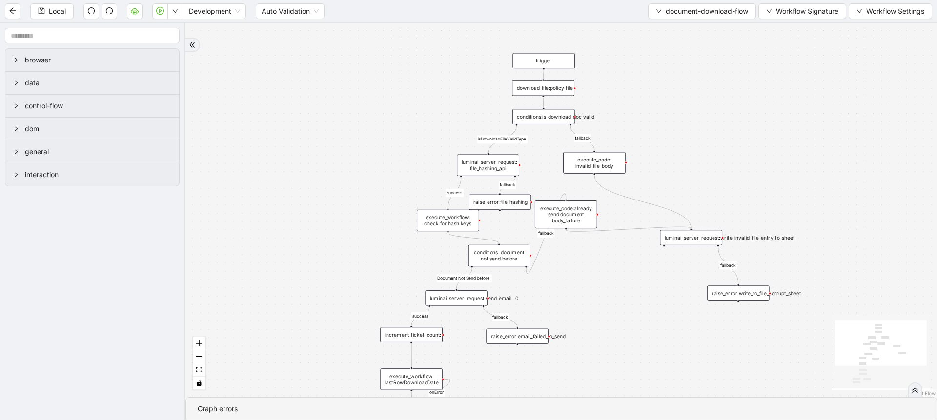
drag, startPoint x: 344, startPoint y: 270, endPoint x: 291, endPoint y: 241, distance: 59.9
click at [291, 241] on div "fallback fallback success success fallback isDownloadFileValidType fallback suc…" at bounding box center [560, 210] width 751 height 374
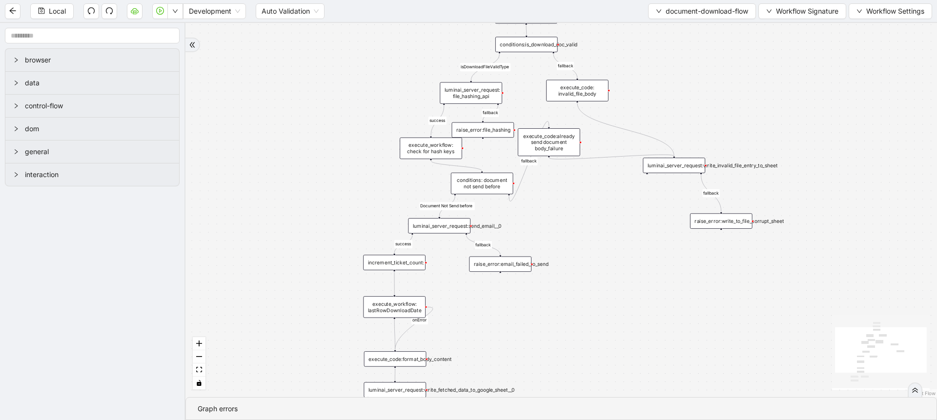
drag, startPoint x: 308, startPoint y: 272, endPoint x: 308, endPoint y: 147, distance: 124.4
click at [308, 147] on div "fallback fallback success success fallback isDownloadFileValidType fallback suc…" at bounding box center [560, 210] width 751 height 374
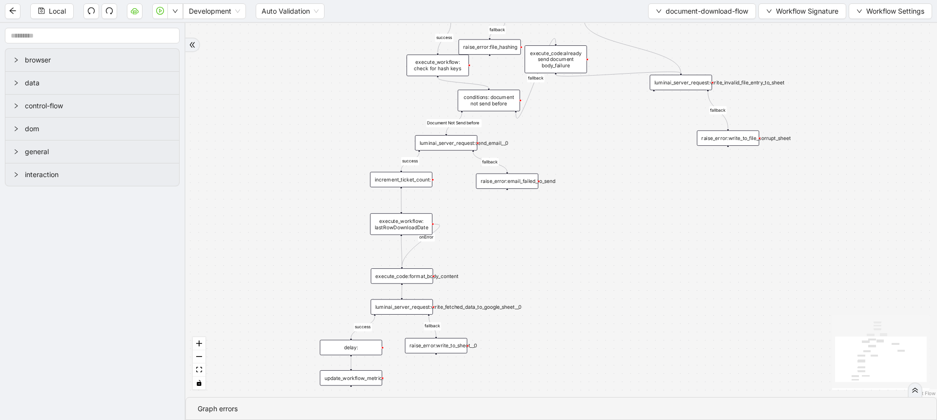
drag, startPoint x: 291, startPoint y: 258, endPoint x: 294, endPoint y: 172, distance: 86.4
click at [294, 172] on div "fallback fallback success success fallback isDownloadFileValidType fallback suc…" at bounding box center [560, 210] width 751 height 374
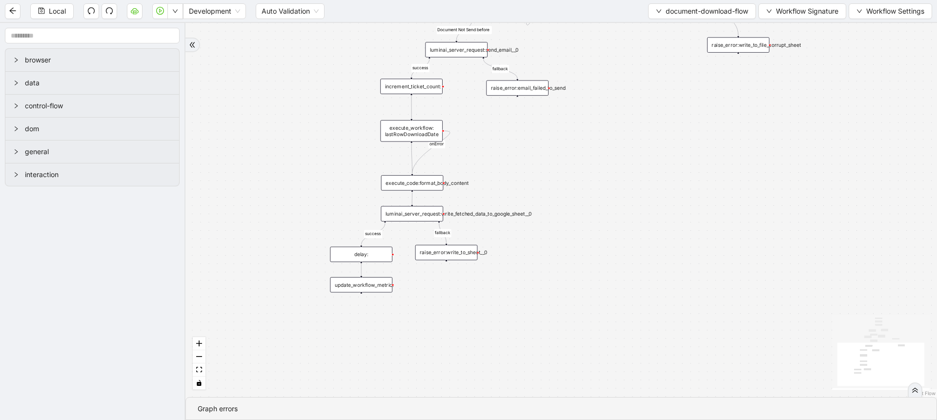
drag, startPoint x: 631, startPoint y: 109, endPoint x: 638, endPoint y: 74, distance: 36.4
click at [638, 74] on div "fallback fallback success success fallback isDownloadFileValidType fallback suc…" at bounding box center [560, 210] width 751 height 374
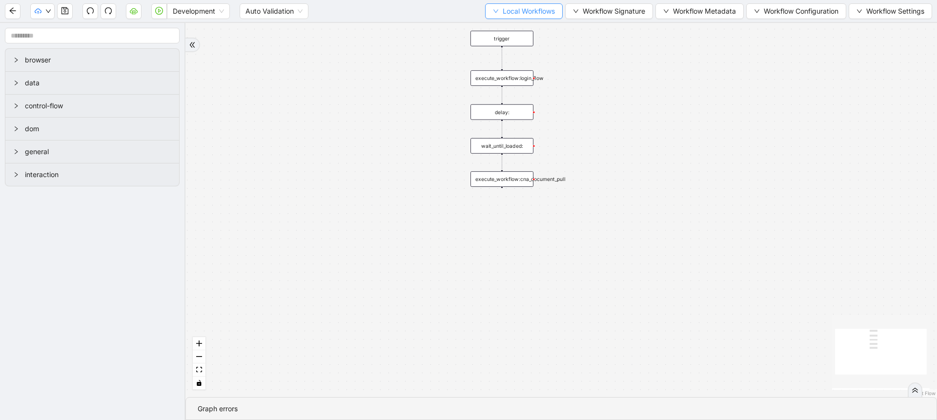
click at [542, 12] on span "Local Workflows" at bounding box center [529, 11] width 52 height 11
click at [530, 28] on span "Select" at bounding box center [518, 30] width 63 height 11
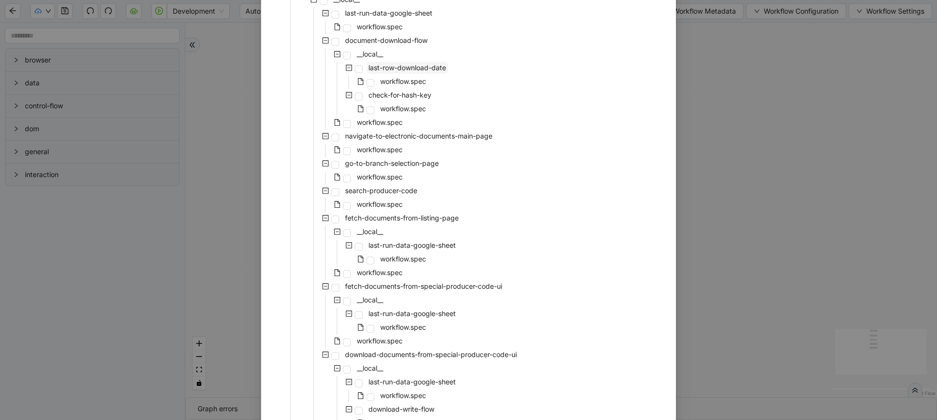
scroll to position [151, 0]
click at [383, 274] on span "workflow.spec" at bounding box center [380, 270] width 50 height 12
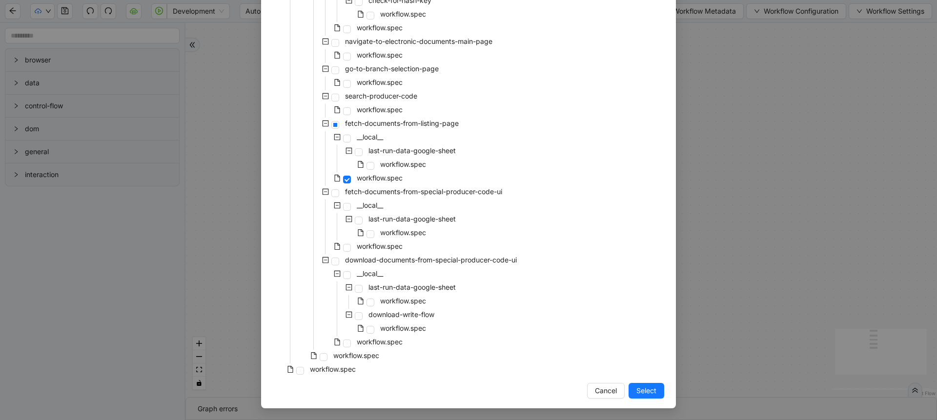
click at [632, 402] on div "Select Local Workflow cna-document-pull-child-orchestration-workflow __local__ …" at bounding box center [468, 106] width 415 height 603
click at [632, 391] on span "Select" at bounding box center [646, 390] width 20 height 11
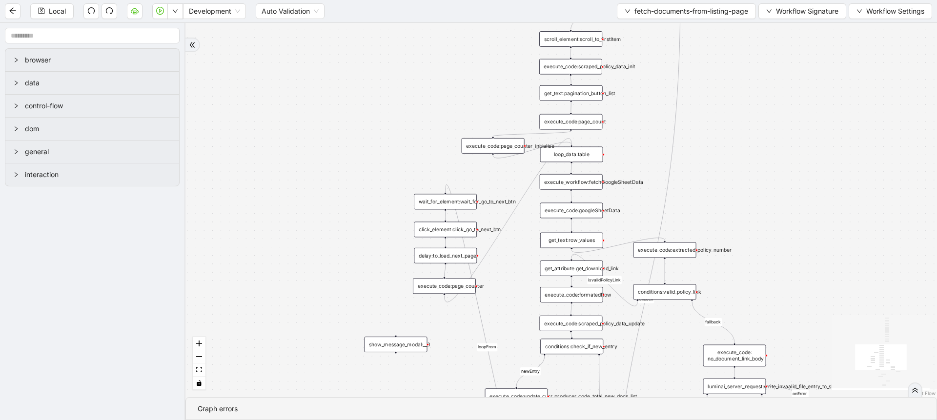
click at [632, 26] on div "fallback At least 1 doc newEntry exitFrom fallback isvalidPolicyLink fallback f…" at bounding box center [560, 210] width 751 height 374
click at [632, 13] on span "Workflow Signature" at bounding box center [807, 11] width 62 height 11
click at [632, 102] on li "Type" at bounding box center [800, 109] width 77 height 16
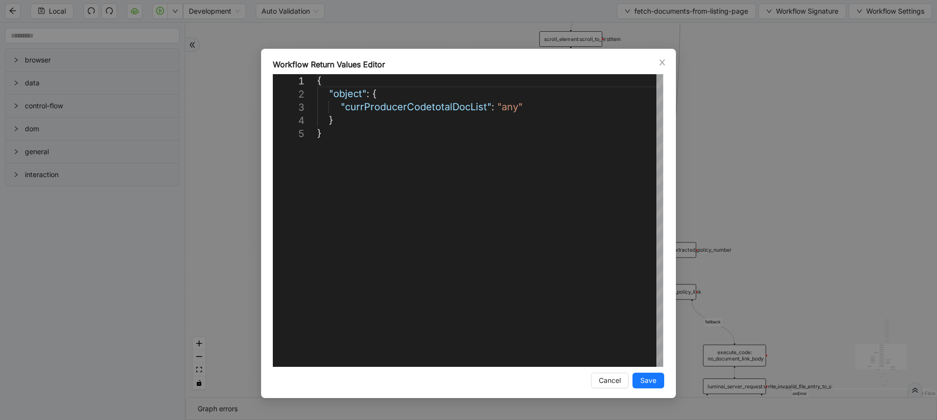
click at [632, 160] on div "**********" at bounding box center [468, 210] width 937 height 420
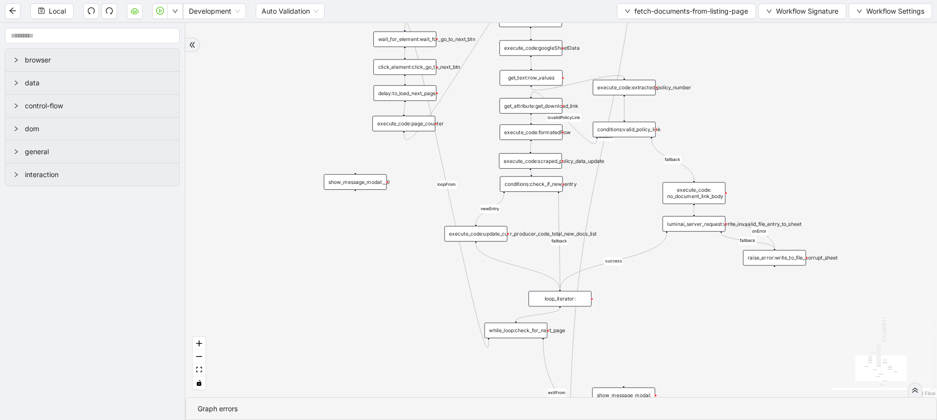
drag, startPoint x: 653, startPoint y: 365, endPoint x: 618, endPoint y: 154, distance: 214.6
click at [618, 154] on div "fallback At least 1 doc newEntry exitFrom fallback isvalidPolicyLink fallback f…" at bounding box center [560, 210] width 751 height 374
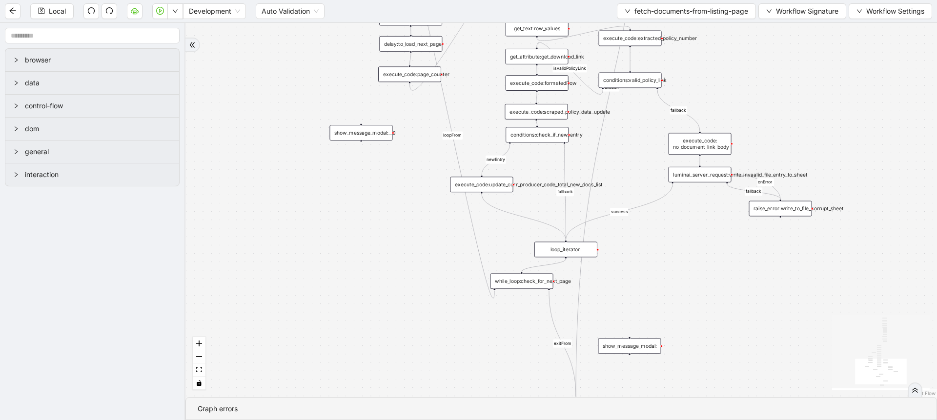
drag, startPoint x: 685, startPoint y: 302, endPoint x: 664, endPoint y: 170, distance: 133.3
click at [632, 170] on div "fallback At least 1 doc newEntry exitFrom fallback isvalidPolicyLink fallback f…" at bounding box center [560, 210] width 751 height 374
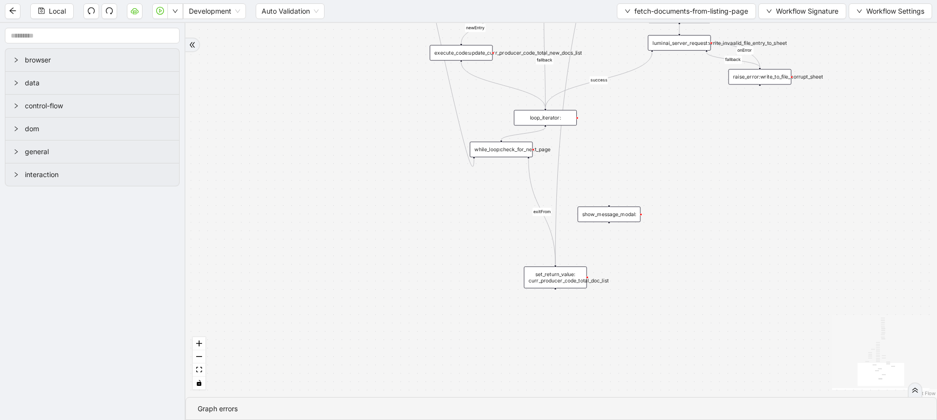
click at [559, 283] on div "set_return_value: curr_producer_code_total_doc_list" at bounding box center [555, 277] width 63 height 22
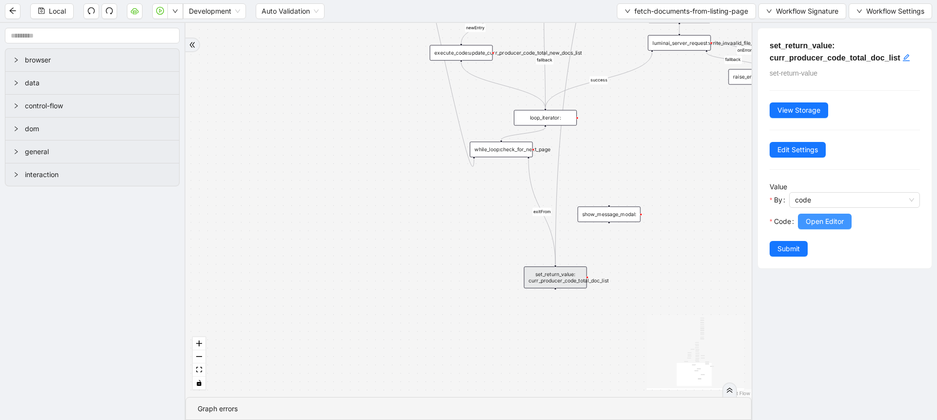
click at [632, 217] on span "Open Editor" at bounding box center [825, 221] width 38 height 11
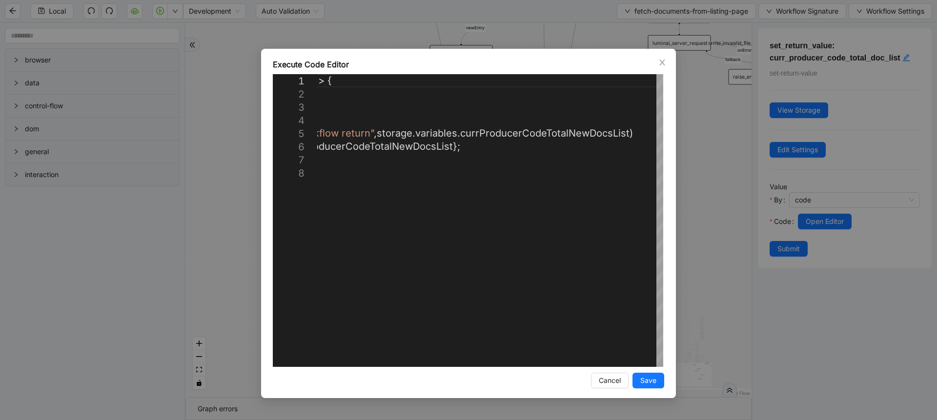
click at [632, 187] on div "**********" at bounding box center [468, 210] width 937 height 420
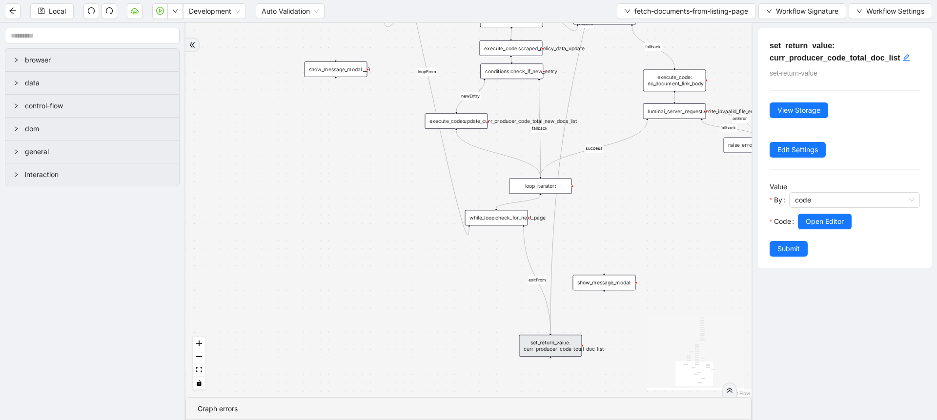
drag, startPoint x: 654, startPoint y: 155, endPoint x: 649, endPoint y: 223, distance: 68.5
click at [632, 223] on div "fallback At least 1 doc newEntry exitFrom fallback isvalidPolicyLink fallback f…" at bounding box center [468, 210] width 566 height 374
click at [475, 128] on div "execute_code:update_curr_producer_code_total_new_docs_list" at bounding box center [456, 121] width 63 height 16
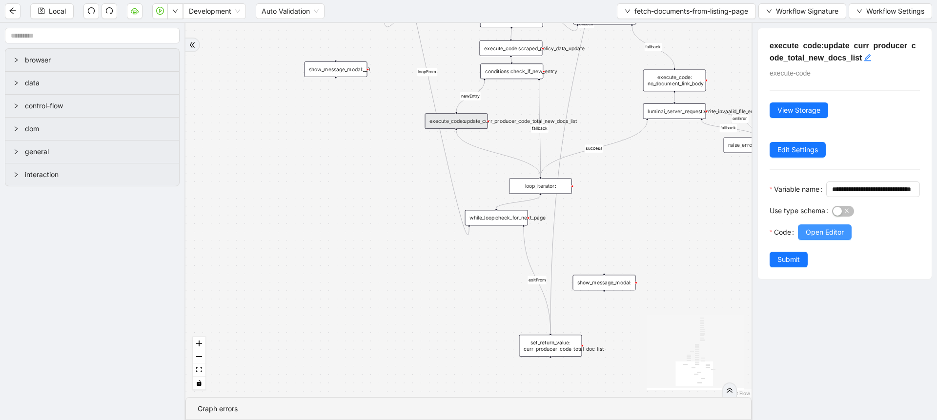
click at [632, 240] on button "Open Editor" at bounding box center [825, 232] width 54 height 16
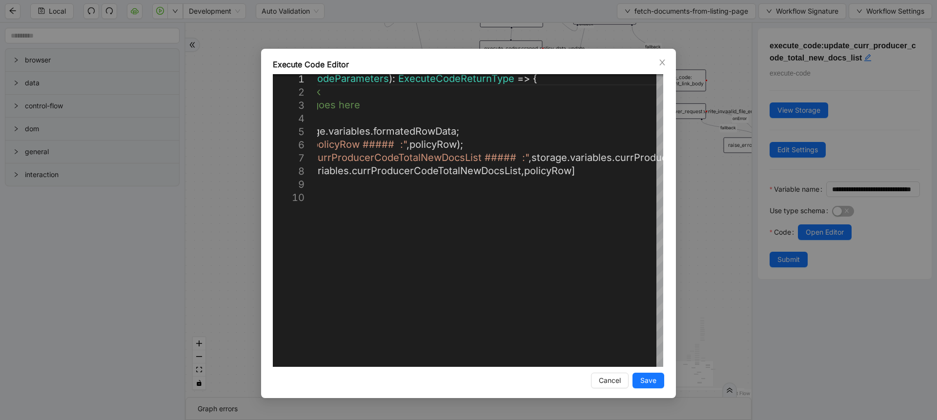
click at [632, 234] on div "**********" at bounding box center [468, 210] width 937 height 420
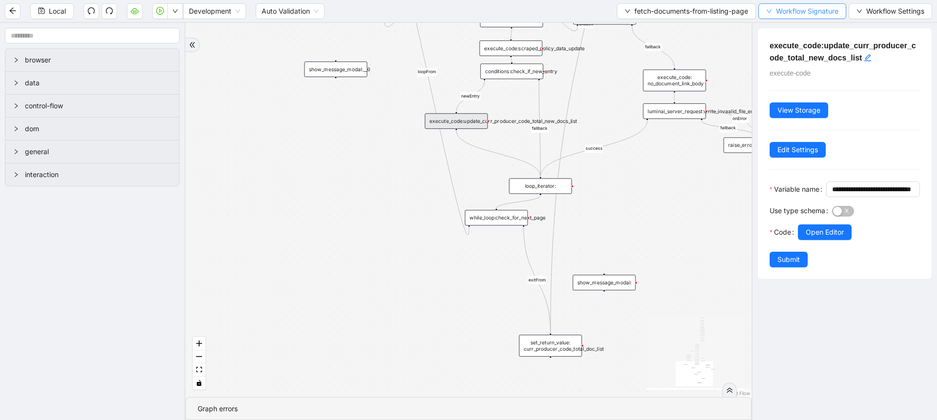
click at [632, 12] on span "Workflow Signature" at bounding box center [807, 11] width 62 height 11
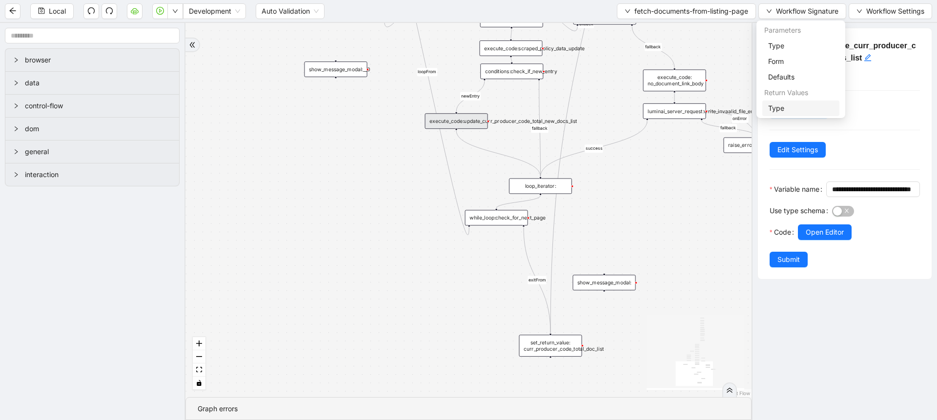
click at [632, 103] on span "Type" at bounding box center [800, 108] width 65 height 11
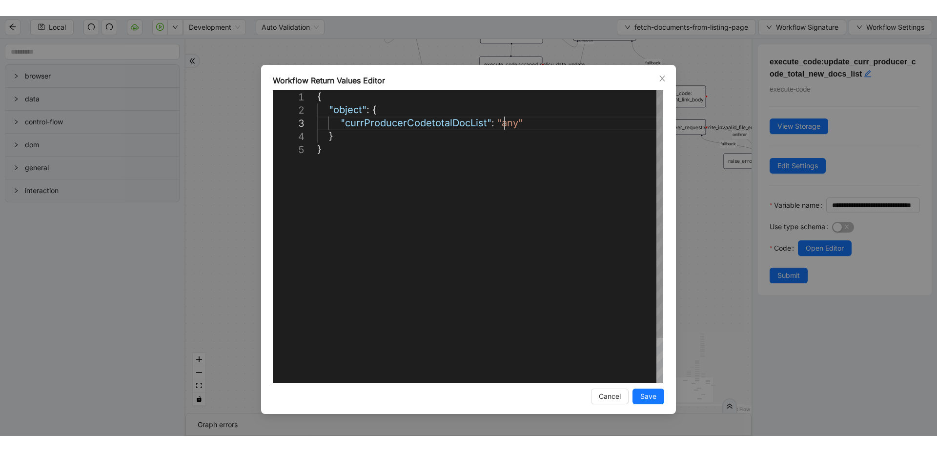
scroll to position [0, 5]
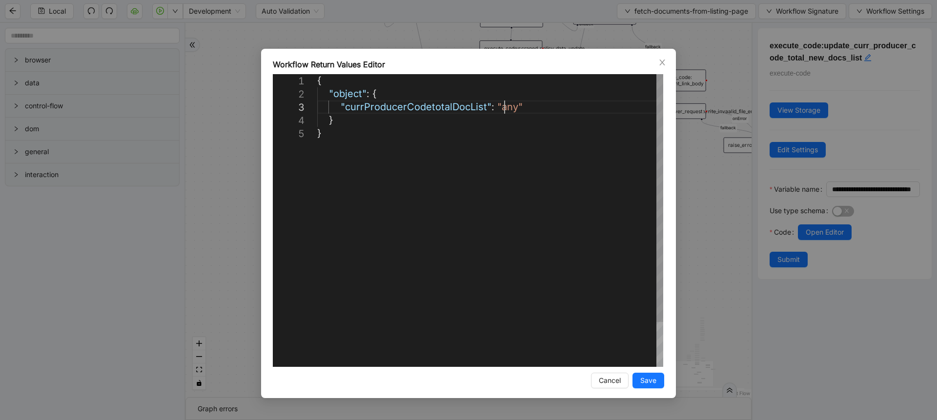
click at [507, 111] on div "{ "object" : { "currProducerCodetotalDocList" : "any" } }" at bounding box center [490, 246] width 346 height 345
